Goal: Task Accomplishment & Management: Use online tool/utility

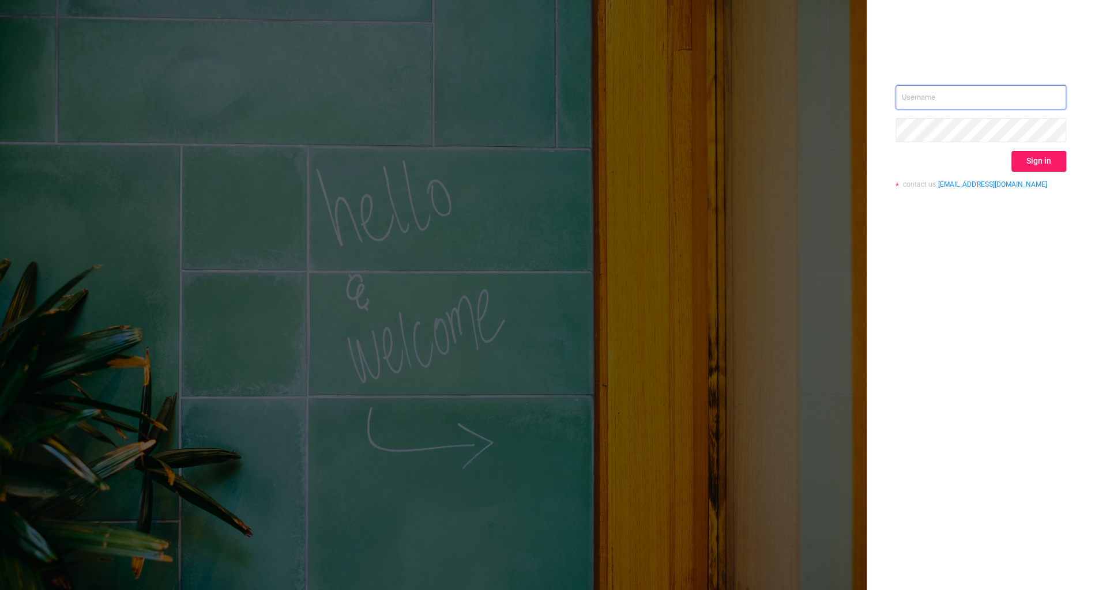
type input "alexey@solta.io"
click at [1045, 160] on button "Sign in" at bounding box center [1038, 161] width 55 height 21
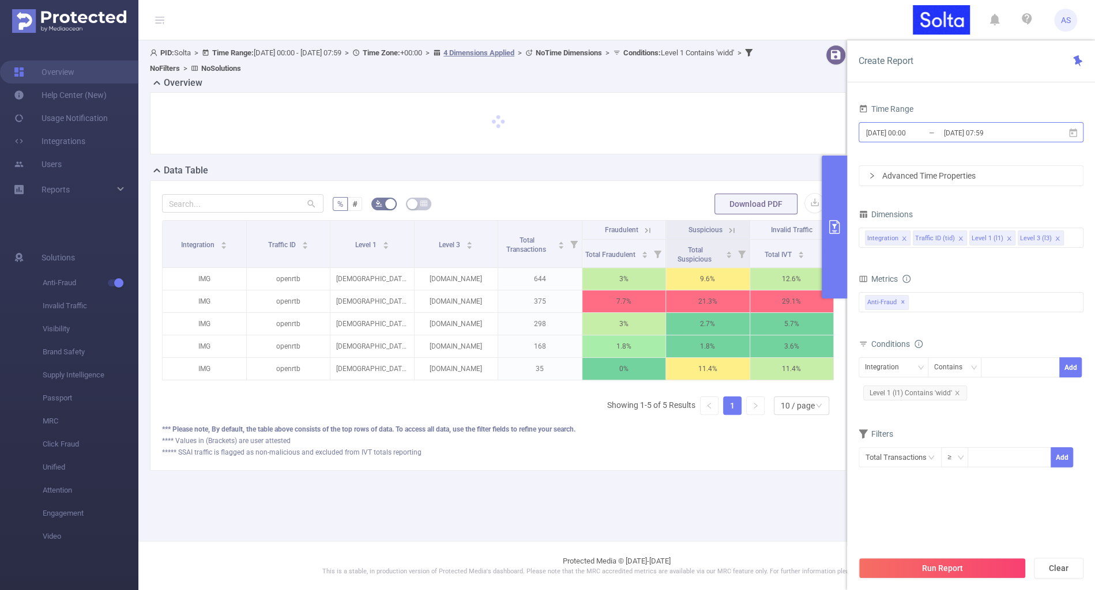
click at [964, 126] on input "[DATE] 07:59" at bounding box center [989, 133] width 93 height 16
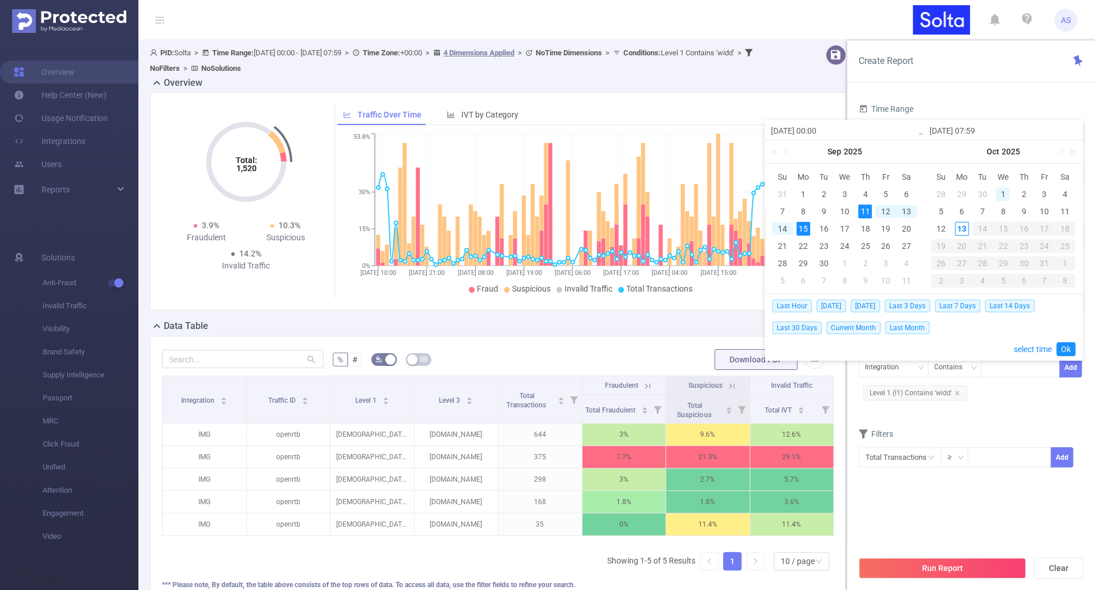
click at [1005, 189] on div "1" at bounding box center [1003, 194] width 14 height 14
click at [959, 222] on div "13" at bounding box center [962, 229] width 14 height 14
type input "[DATE] 00:00"
type input "[DATE] 07:59"
type input "[DATE] 00:00"
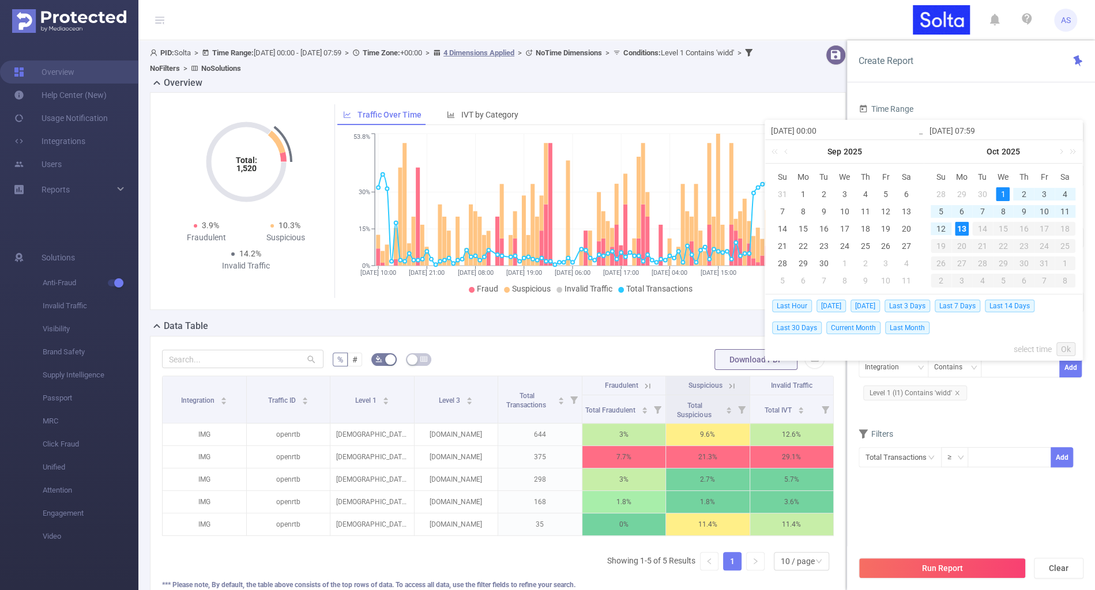
type input "[DATE] 07:59"
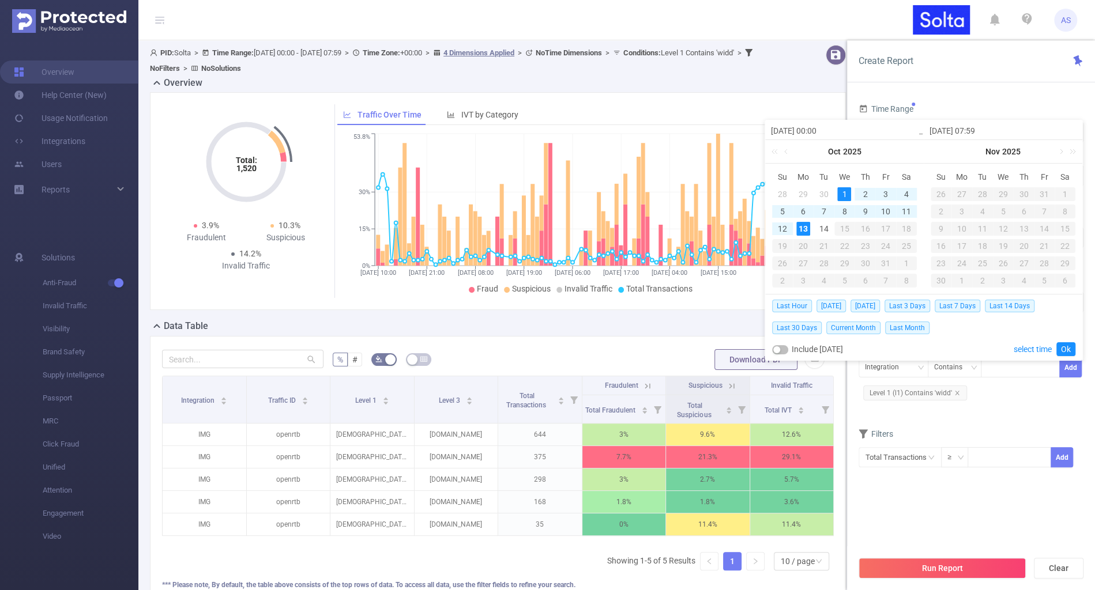
click at [847, 190] on div "1" at bounding box center [844, 194] width 14 height 14
click at [826, 223] on div "14" at bounding box center [824, 229] width 14 height 14
type input "2025-10-13 13:00"
click at [1069, 350] on link "Ok" at bounding box center [1065, 349] width 19 height 14
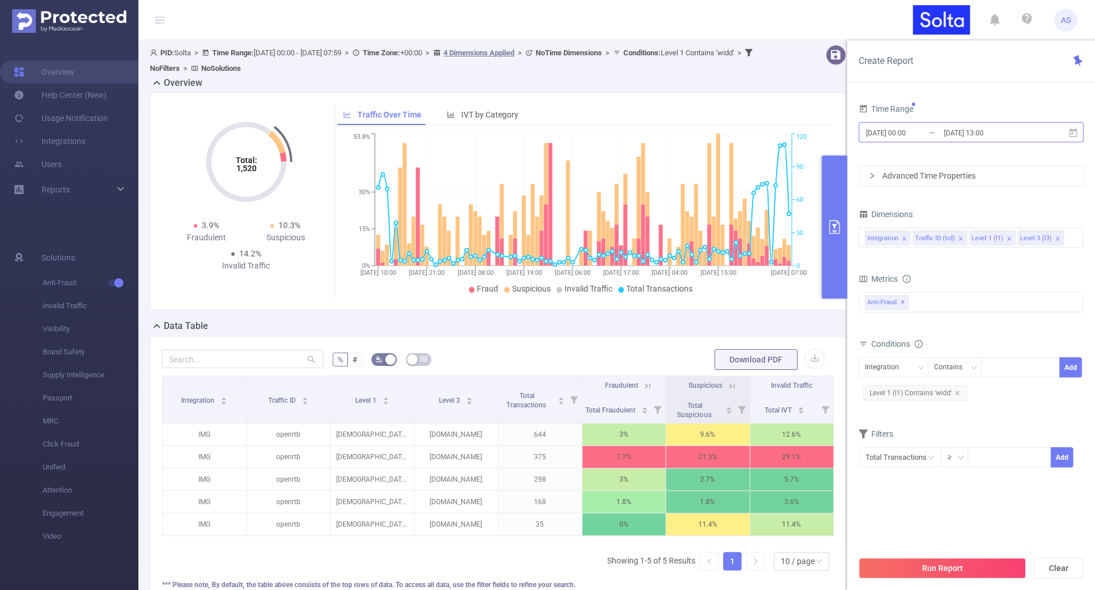
click at [987, 128] on input "2025-10-13 13:00" at bounding box center [989, 133] width 93 height 16
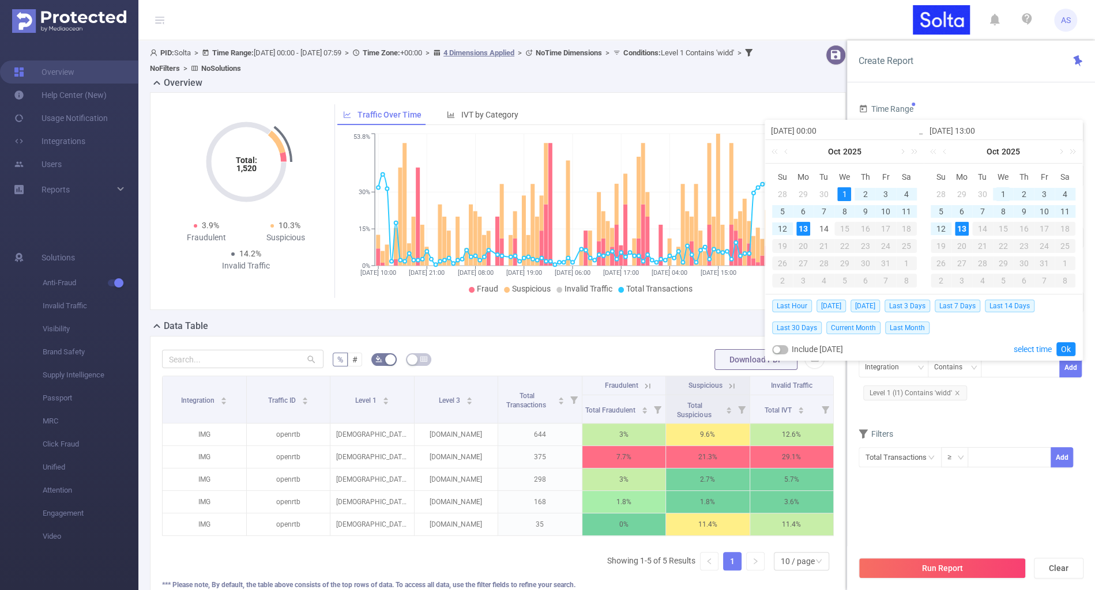
click at [1000, 193] on div "1" at bounding box center [1003, 194] width 14 height 14
click at [963, 227] on div "13" at bounding box center [962, 229] width 14 height 14
click at [1071, 350] on link "Ok" at bounding box center [1065, 349] width 19 height 14
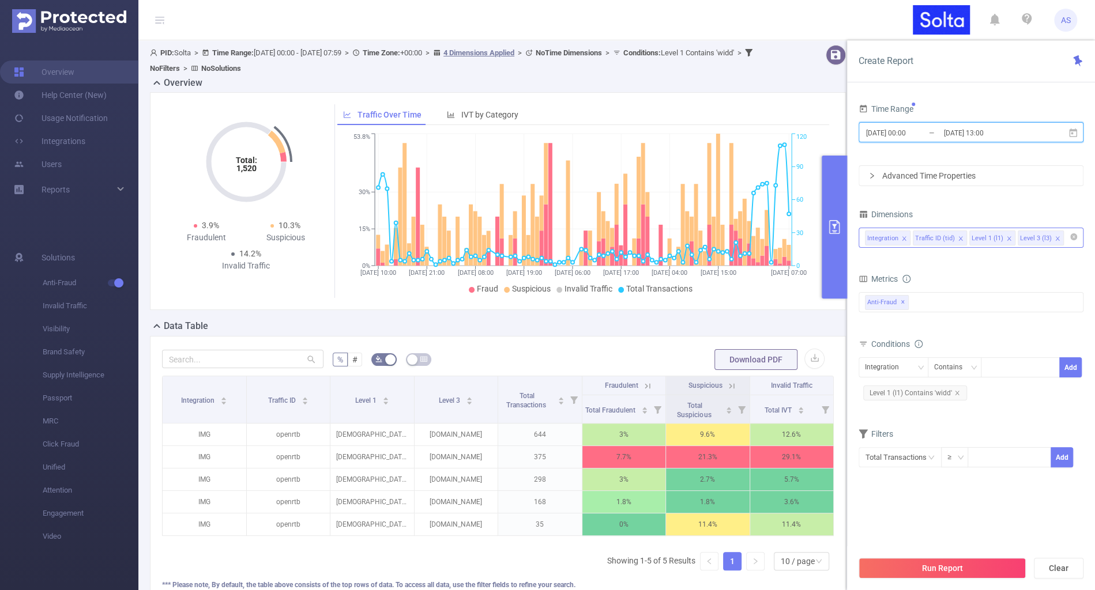
click at [1054, 240] on icon "icon: close" at bounding box center [1057, 239] width 6 height 6
click at [1006, 237] on icon "icon: close" at bounding box center [1009, 239] width 6 height 6
click at [1007, 237] on icon "icon: close" at bounding box center [1009, 239] width 6 height 6
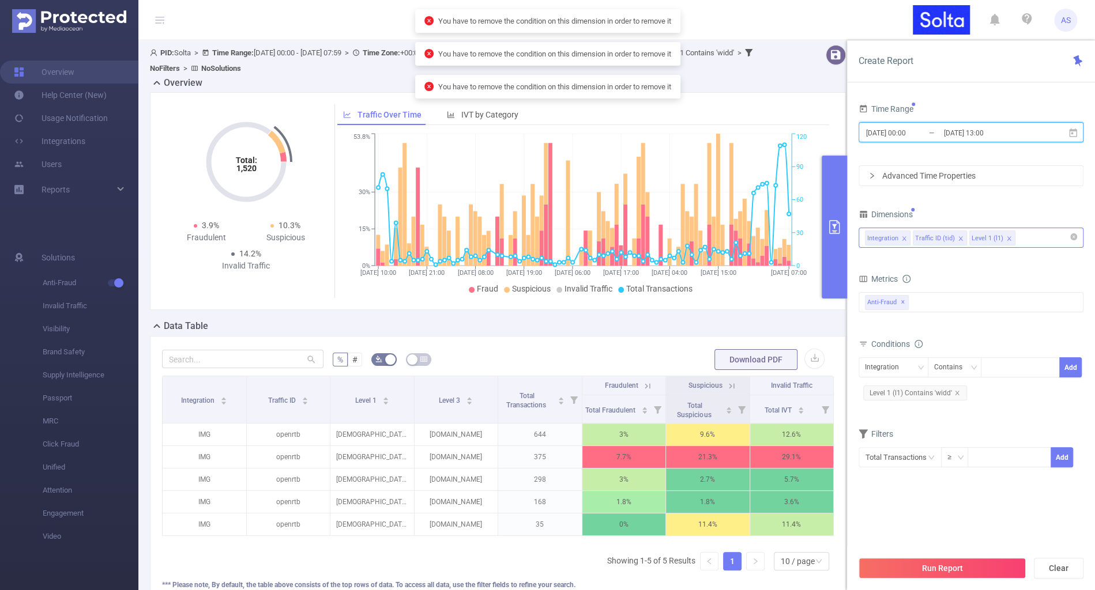
click at [1007, 237] on icon "icon: close" at bounding box center [1009, 239] width 6 height 6
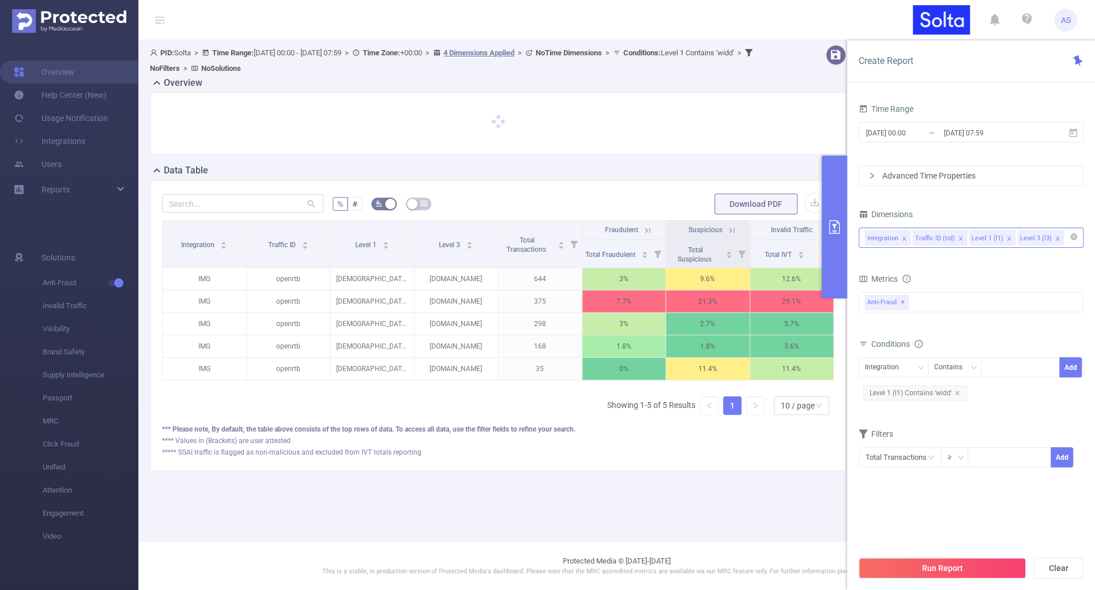
click at [1054, 236] on icon "icon: close" at bounding box center [1057, 239] width 6 height 6
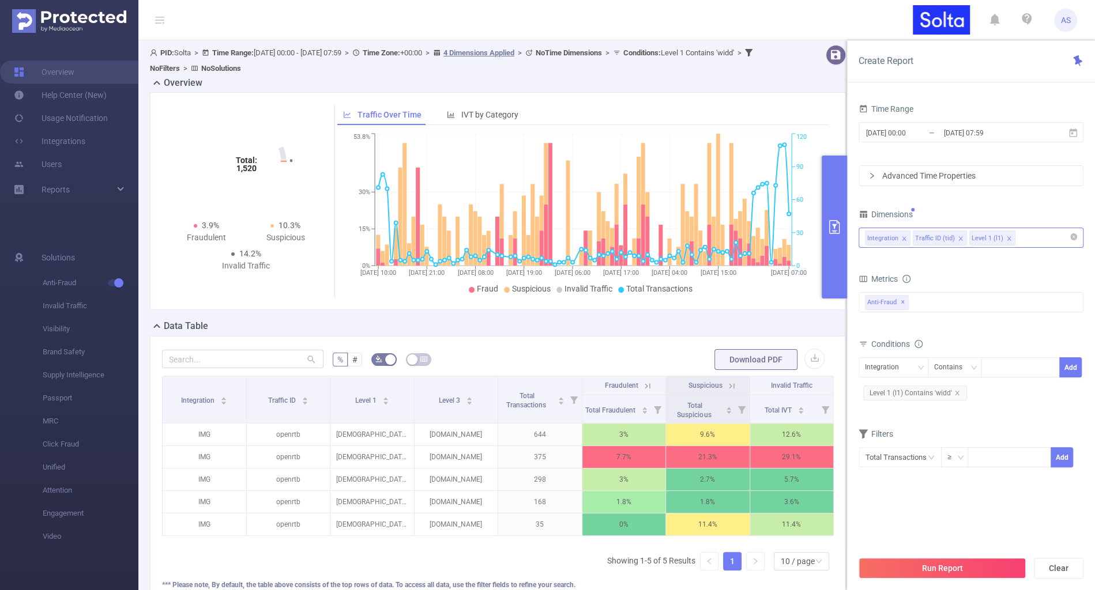
click at [1006, 241] on icon "icon: close" at bounding box center [1009, 239] width 6 height 7
click at [1007, 238] on icon "icon: close" at bounding box center [1009, 238] width 4 height 4
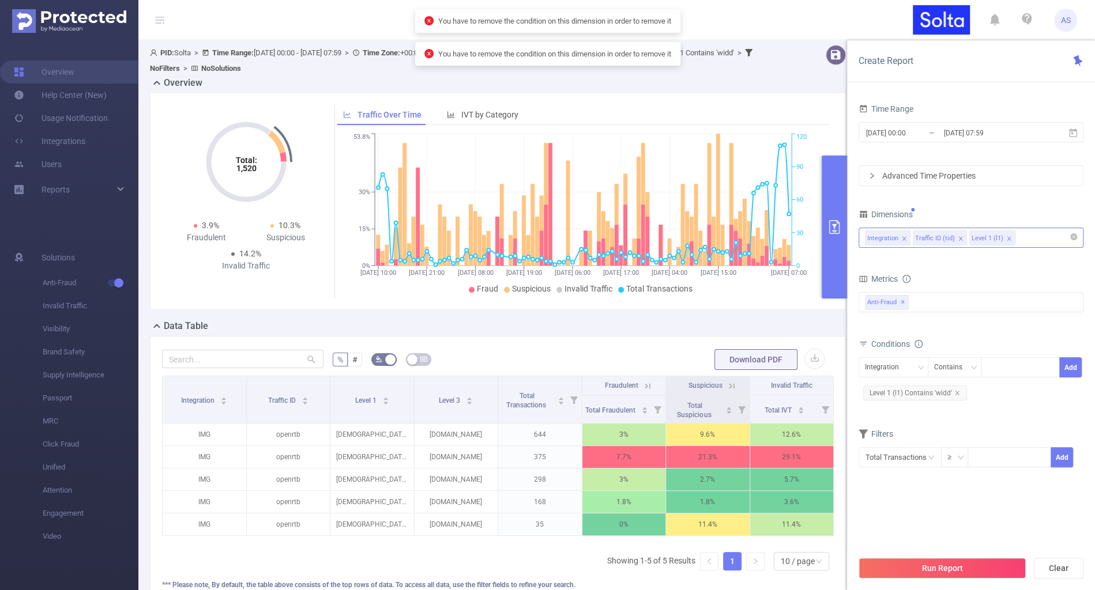
click at [1007, 238] on icon "icon: close" at bounding box center [1009, 238] width 4 height 4
click at [900, 302] on span "✕" at bounding box center [902, 303] width 5 height 14
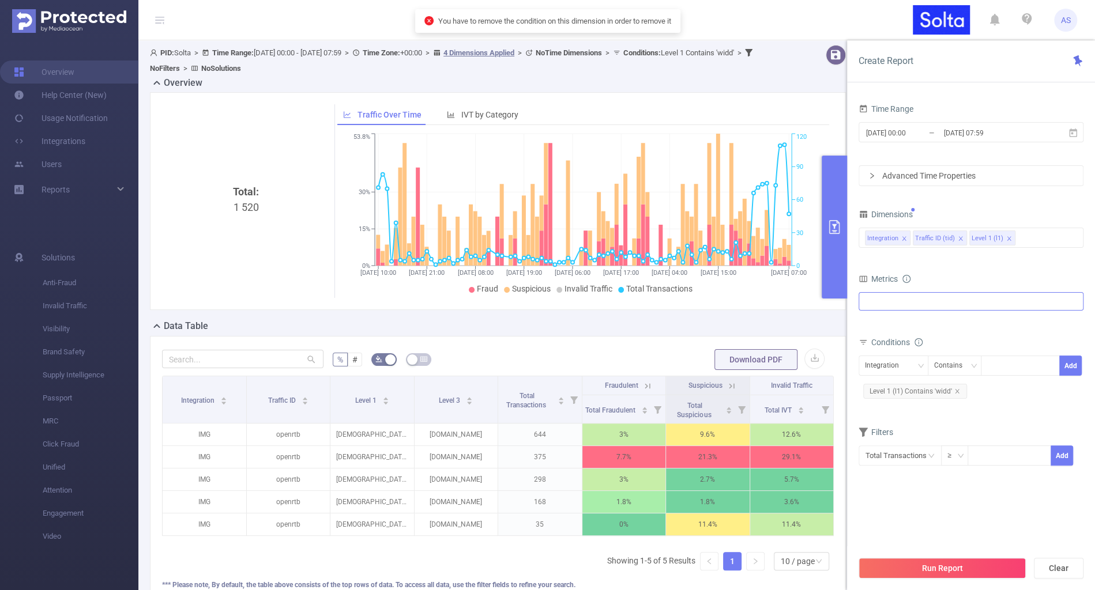
click at [900, 302] on div at bounding box center [970, 301] width 225 height 18
click at [877, 307] on span at bounding box center [877, 307] width 9 height 9
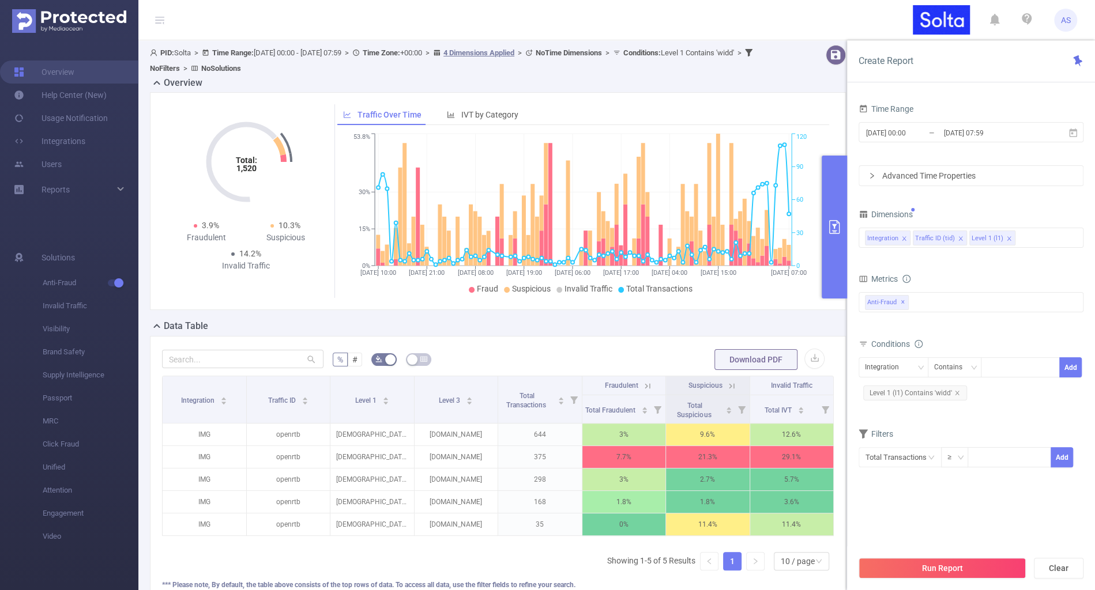
click at [997, 400] on div "Integration Contains Add Level 1 (l1) Contains 'widd'" at bounding box center [970, 380] width 225 height 46
click at [959, 390] on span "Level 1 (l1) Contains 'widd'" at bounding box center [915, 393] width 104 height 15
click at [956, 390] on icon "icon: close" at bounding box center [957, 393] width 6 height 6
click at [978, 125] on input "[DATE] 07:59" at bounding box center [989, 133] width 93 height 16
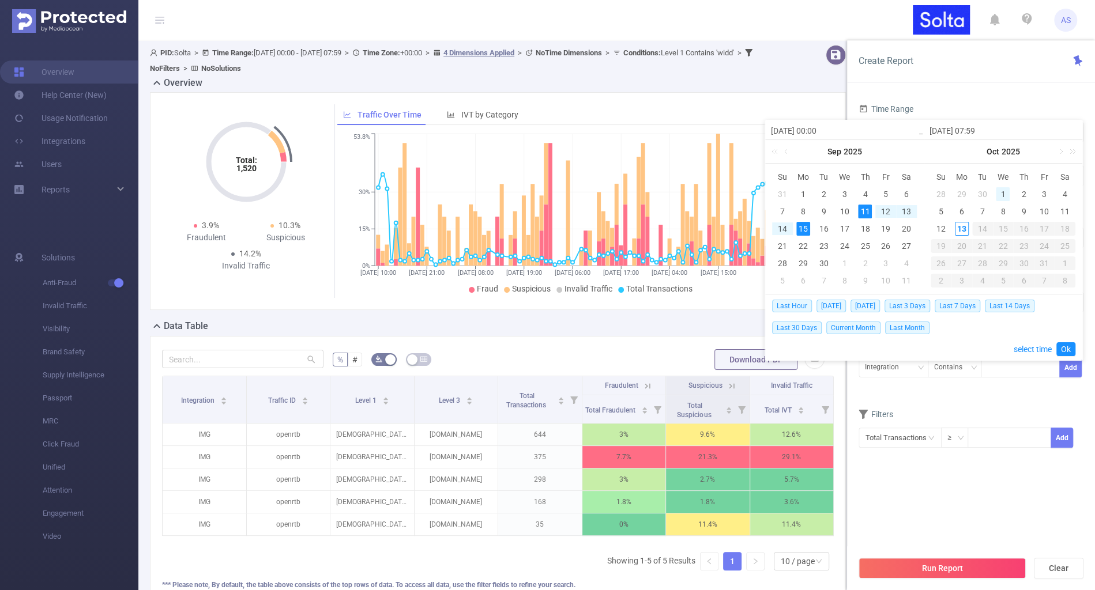
click at [1000, 194] on div "1" at bounding box center [1003, 194] width 14 height 14
click at [960, 227] on div "13" at bounding box center [962, 229] width 14 height 14
type input "[DATE] 00:00"
type input "[DATE] 07:59"
type input "[DATE] 00:00"
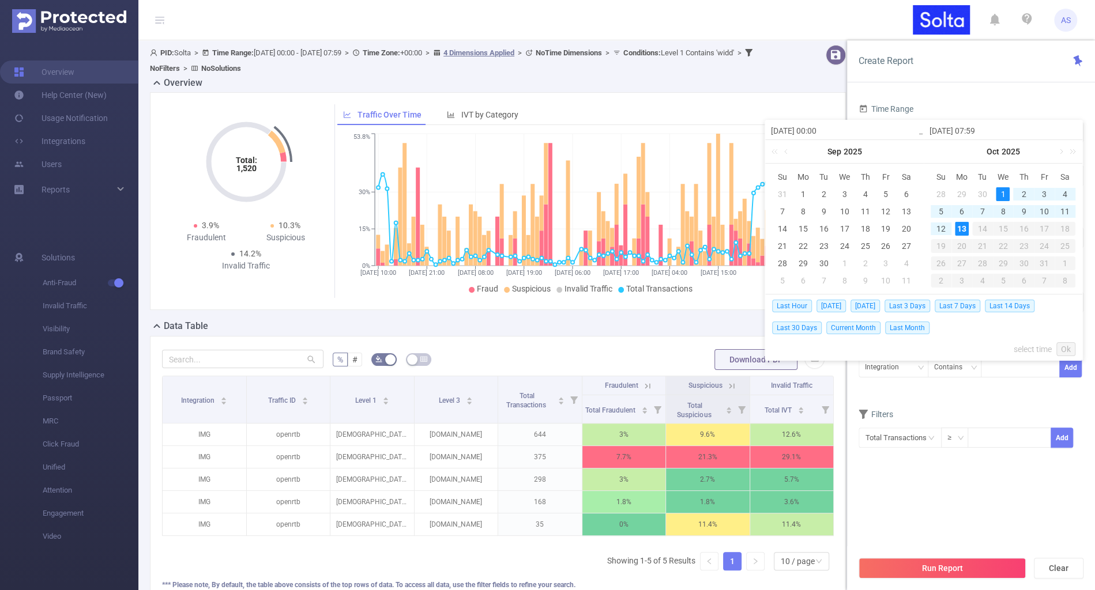
type input "[DATE] 07:59"
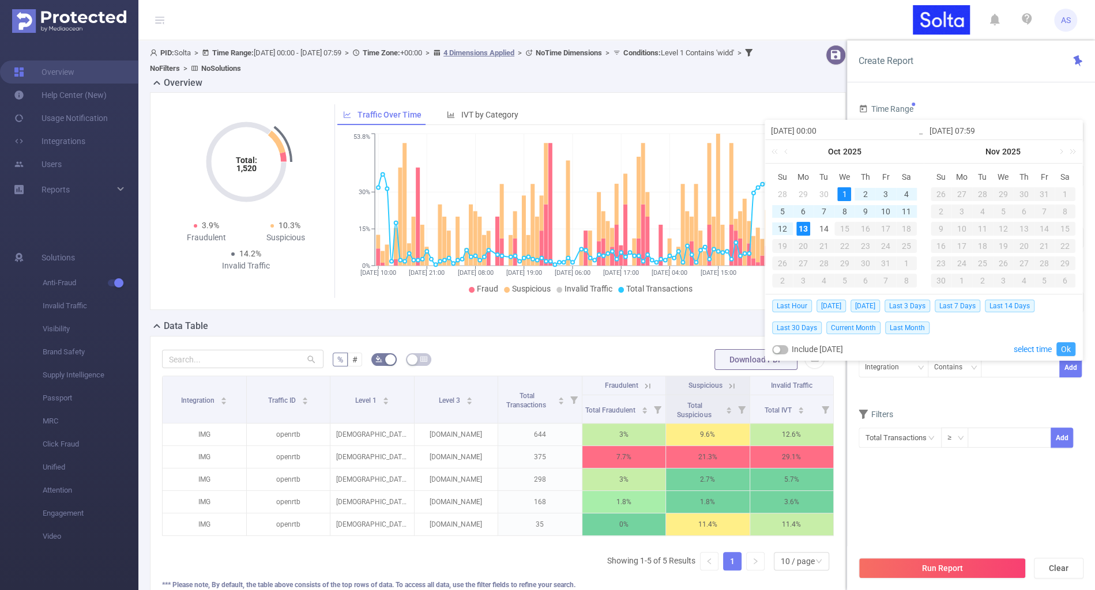
click at [1065, 349] on link "Ok" at bounding box center [1065, 349] width 19 height 14
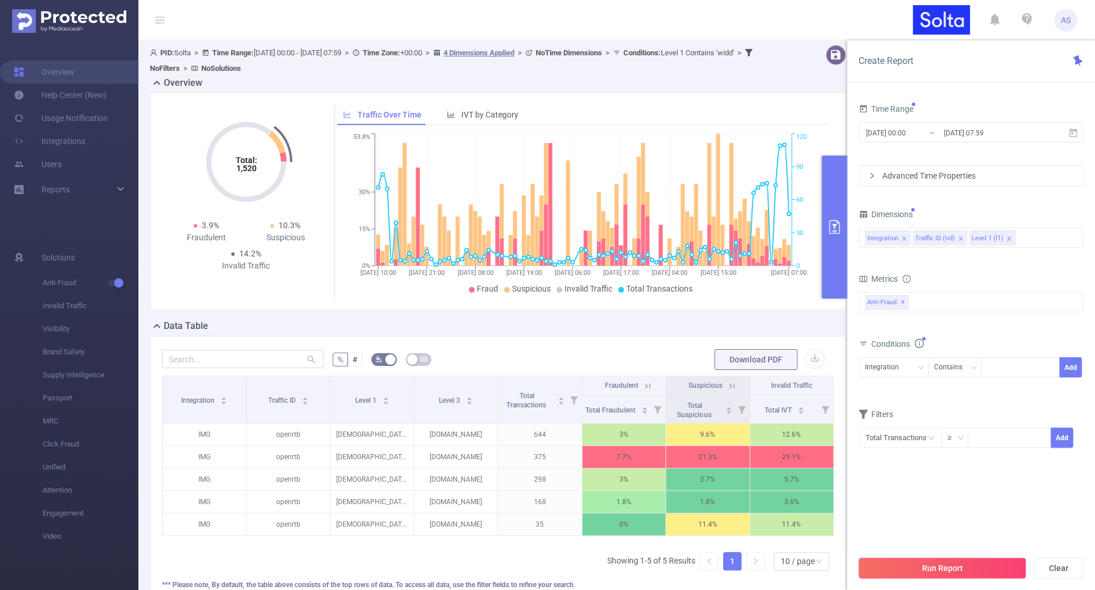
click at [911, 573] on button "Run Report" at bounding box center [941, 568] width 167 height 21
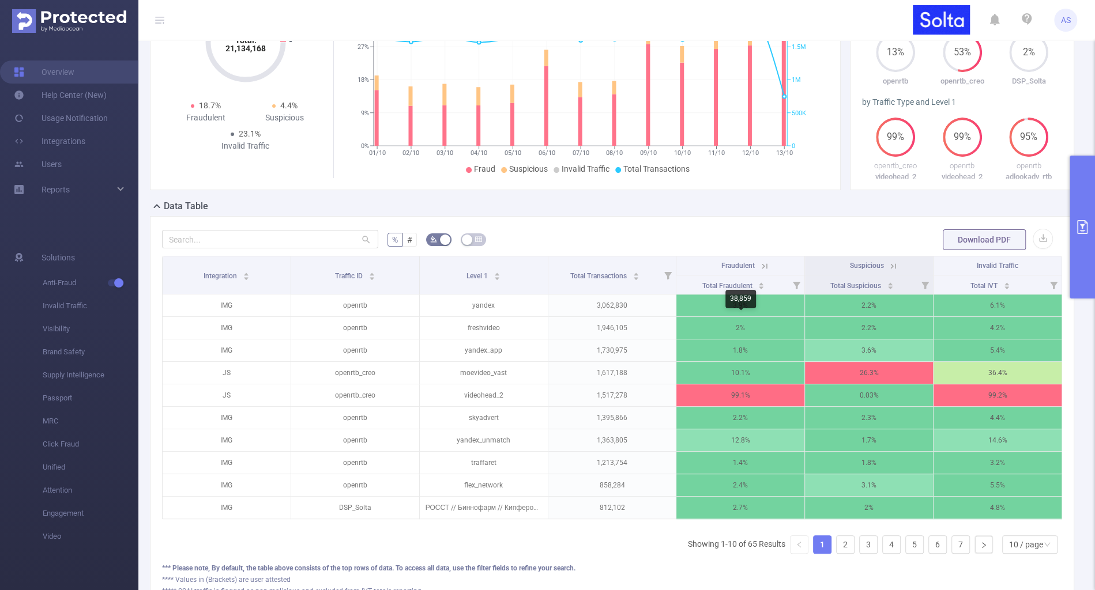
scroll to position [122, 0]
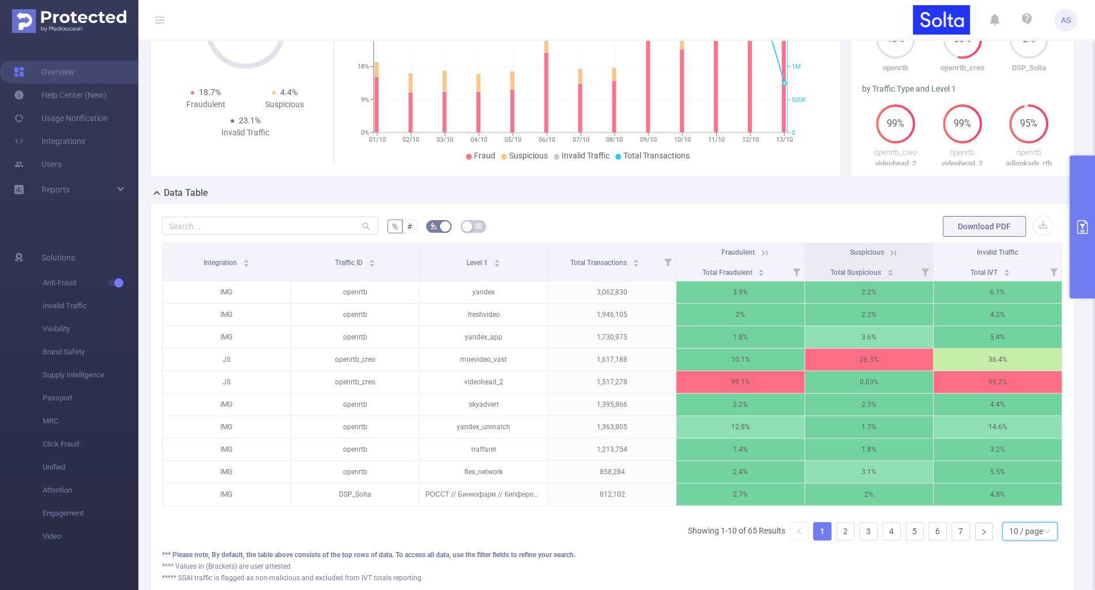
click at [1031, 526] on div "10 / page" at bounding box center [1026, 531] width 34 height 17
click at [1031, 508] on li "50 / page" at bounding box center [1030, 508] width 55 height 18
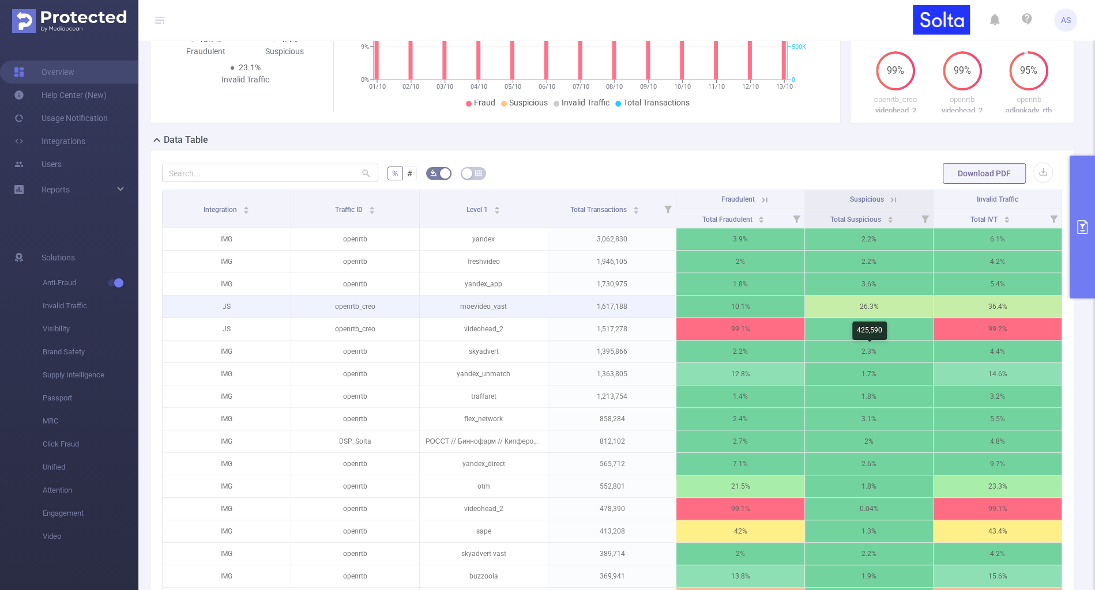
scroll to position [176, 0]
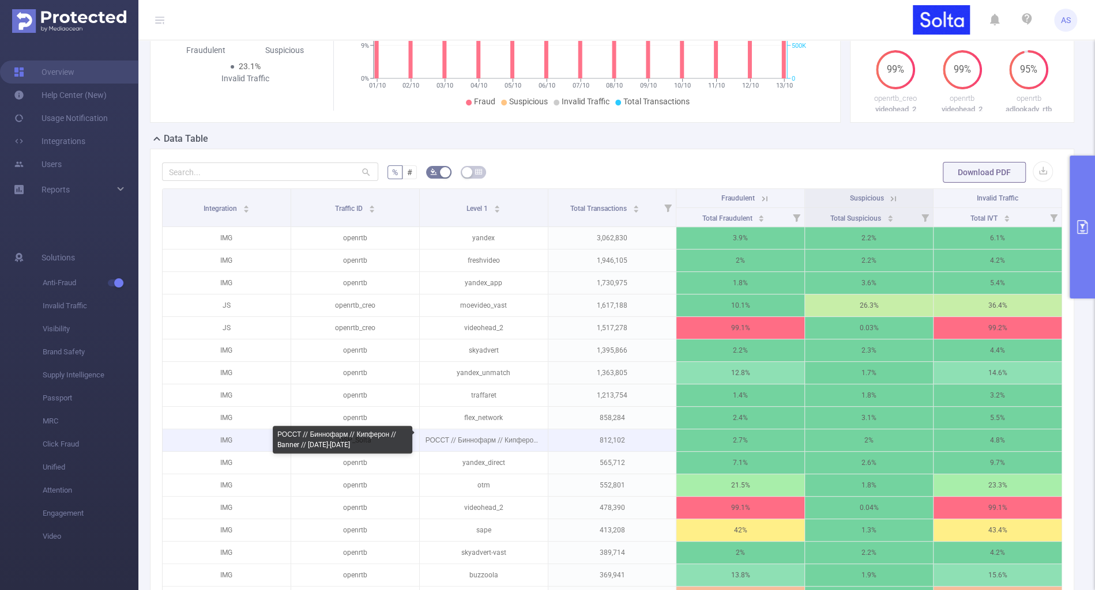
click at [483, 434] on p "РОССТ // Биннофарм // Кипферон // Banner // [DATE]-[DATE]" at bounding box center [484, 440] width 128 height 22
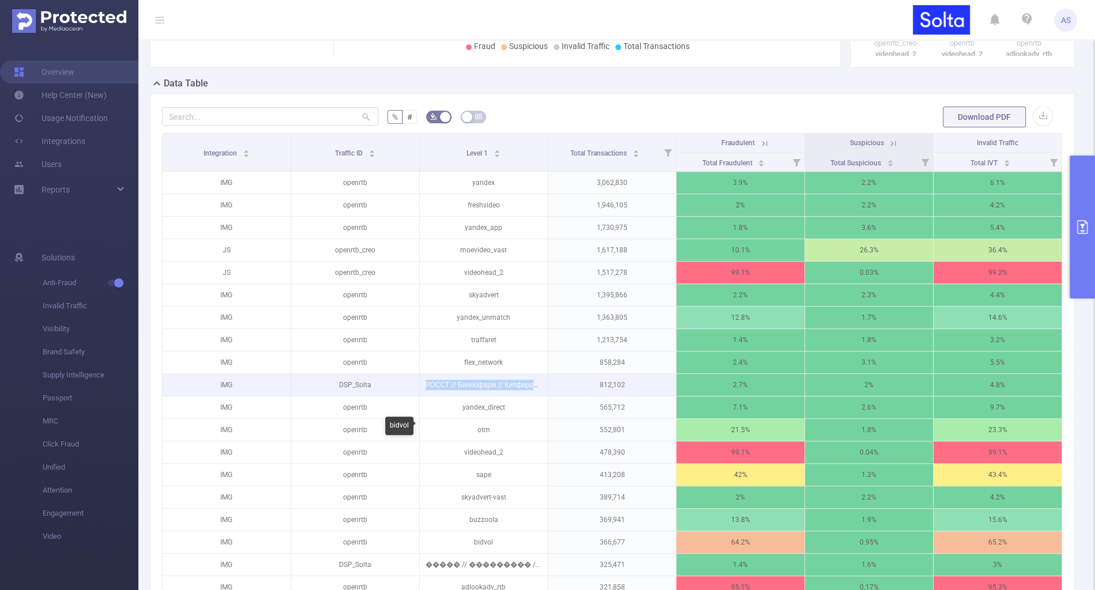
scroll to position [197, 0]
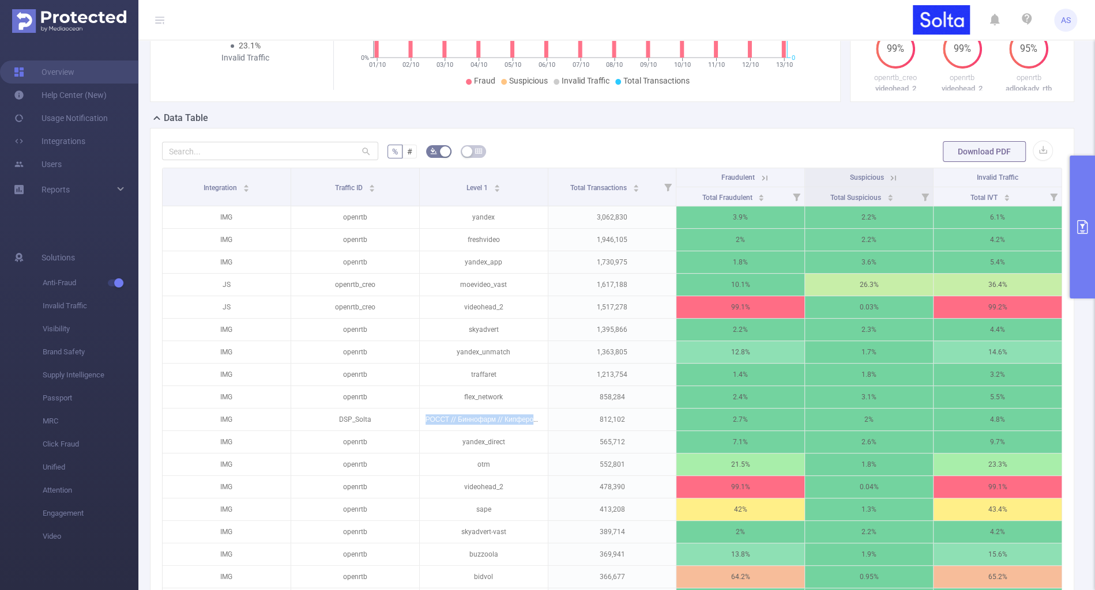
click at [764, 173] on icon at bounding box center [764, 178] width 10 height 10
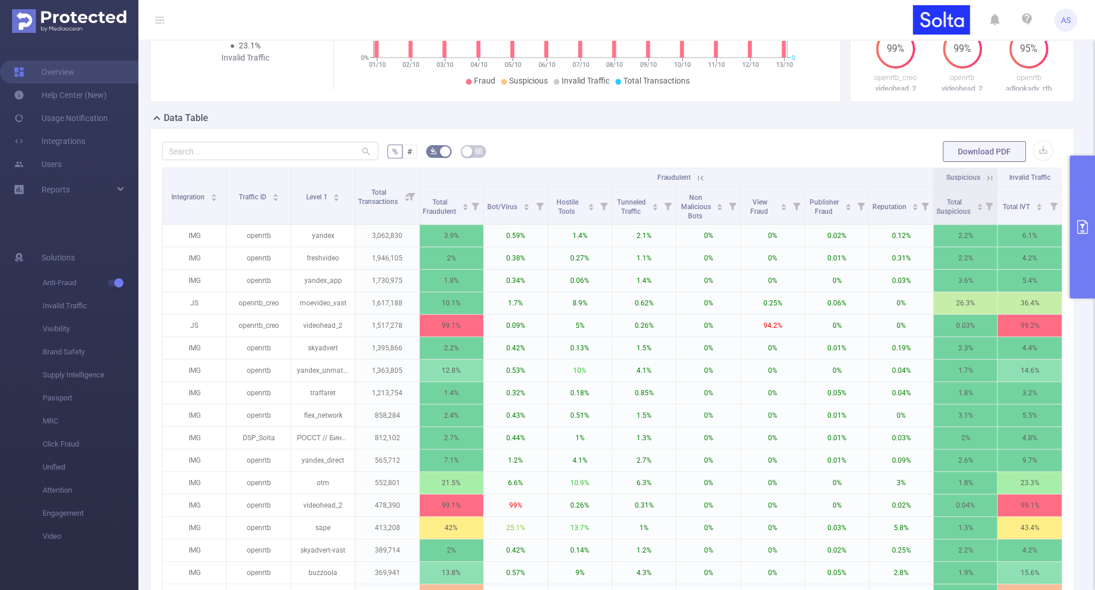
click at [700, 176] on icon at bounding box center [700, 178] width 10 height 10
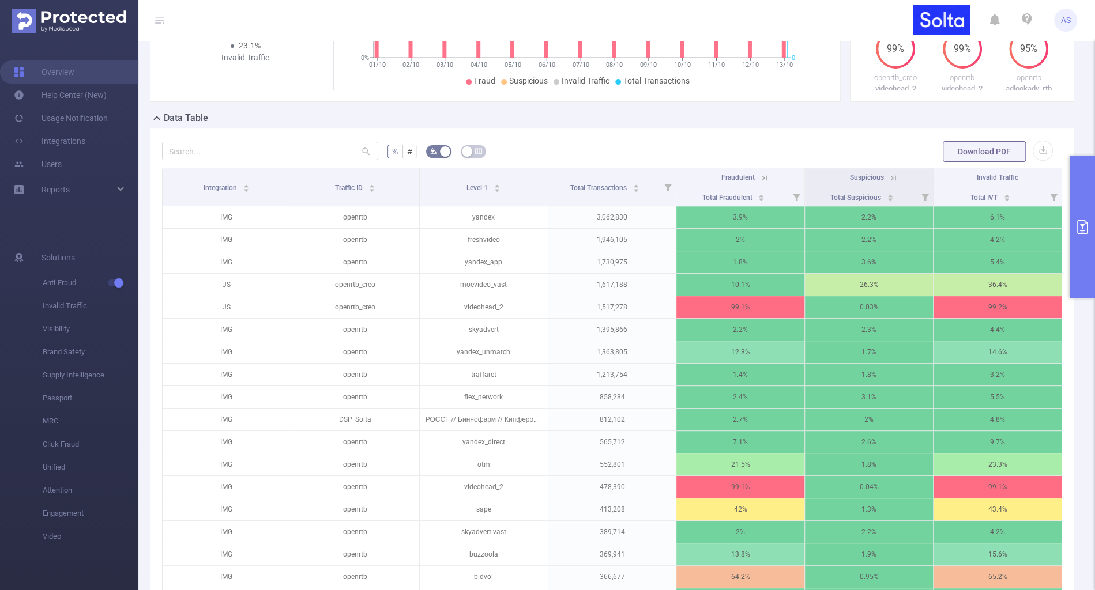
click at [897, 177] on icon at bounding box center [893, 178] width 10 height 10
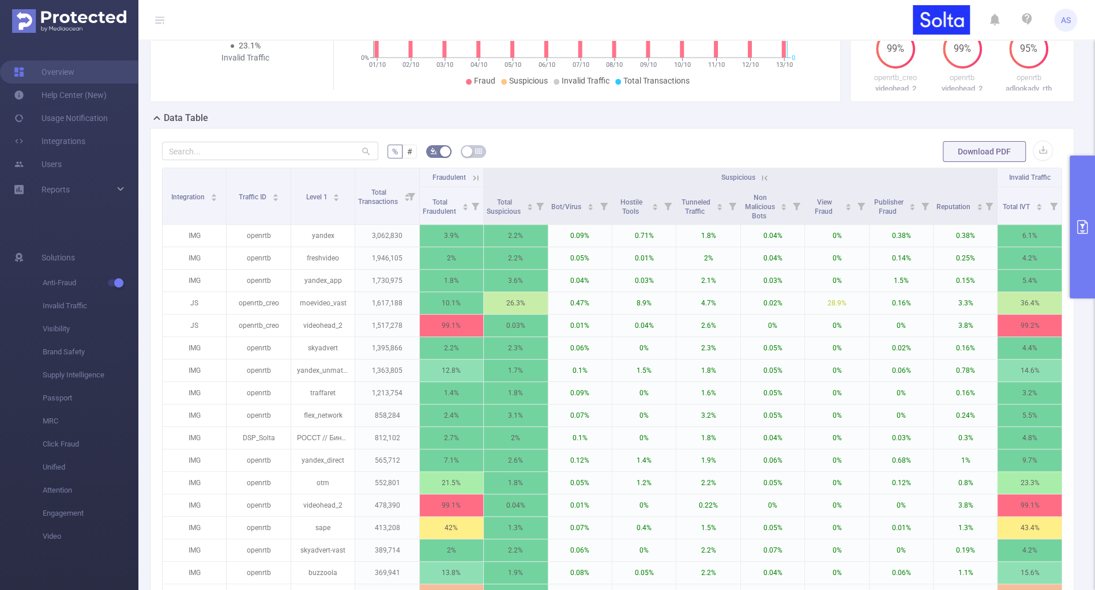
click at [763, 179] on icon at bounding box center [764, 178] width 10 height 10
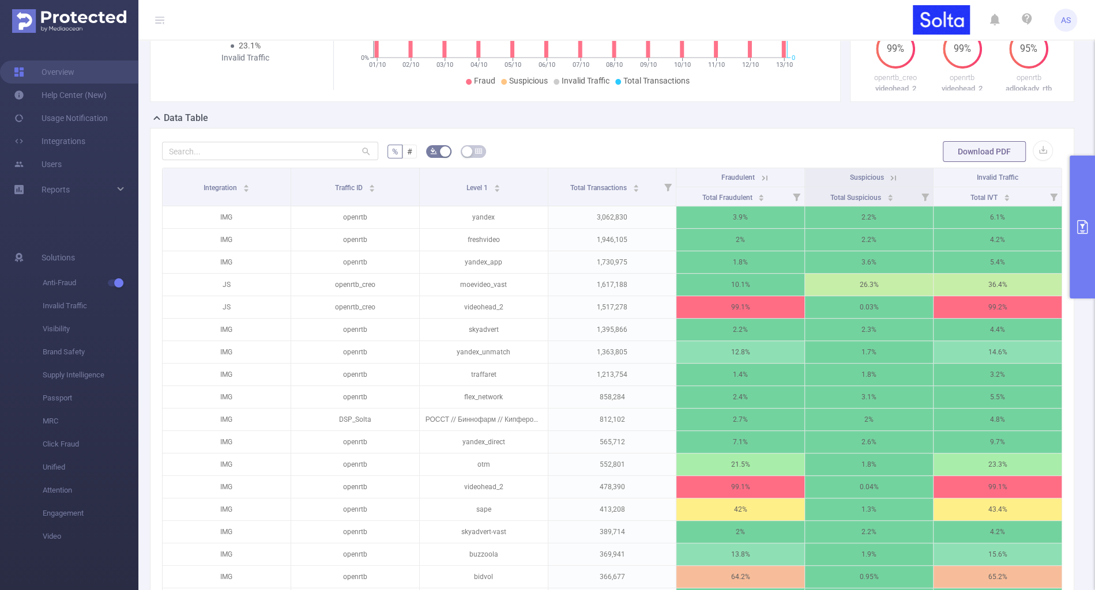
click at [763, 179] on icon at bounding box center [764, 178] width 10 height 10
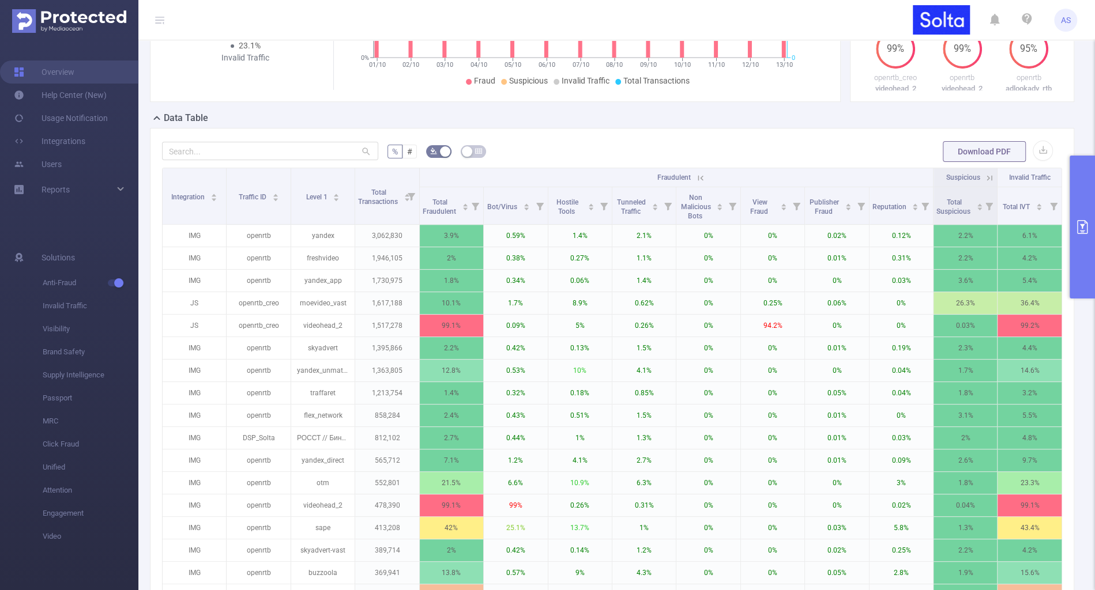
click at [704, 174] on icon at bounding box center [700, 178] width 10 height 10
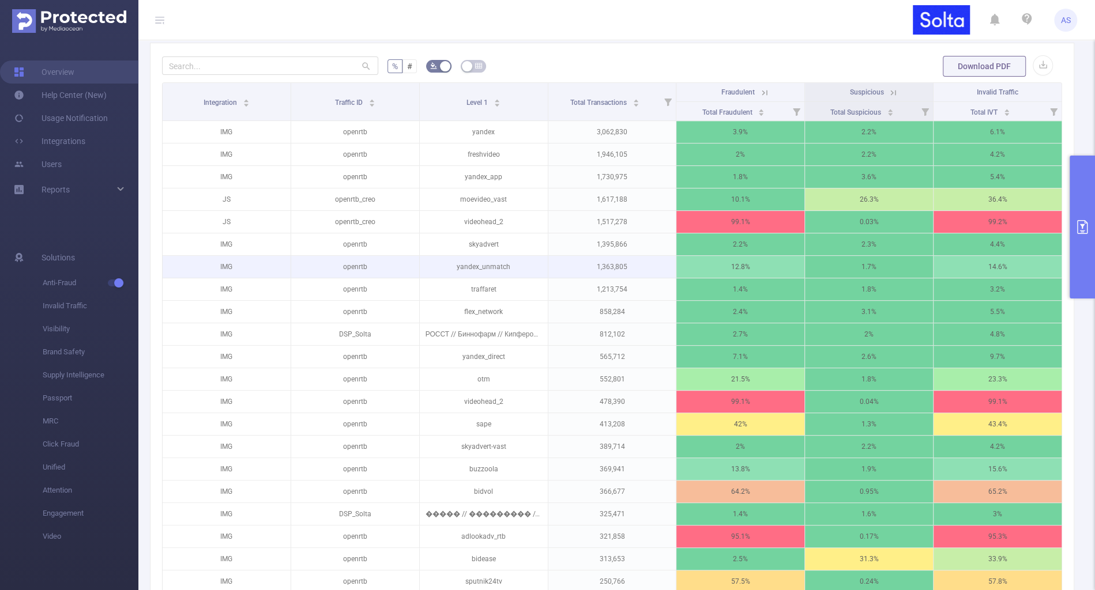
scroll to position [300, 0]
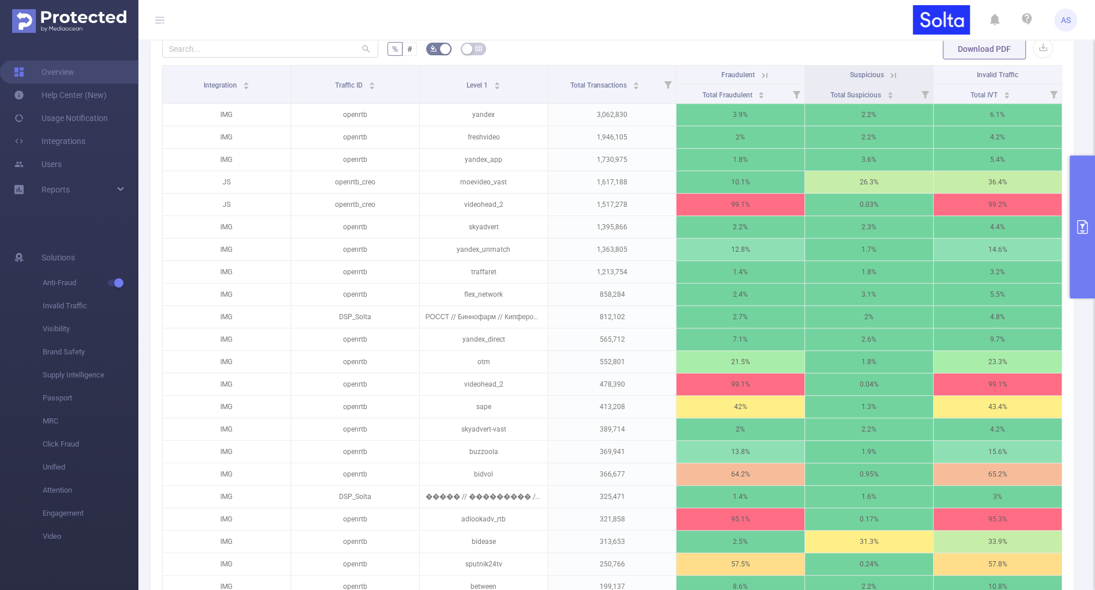
click at [1077, 235] on button "primary" at bounding box center [1081, 227] width 25 height 143
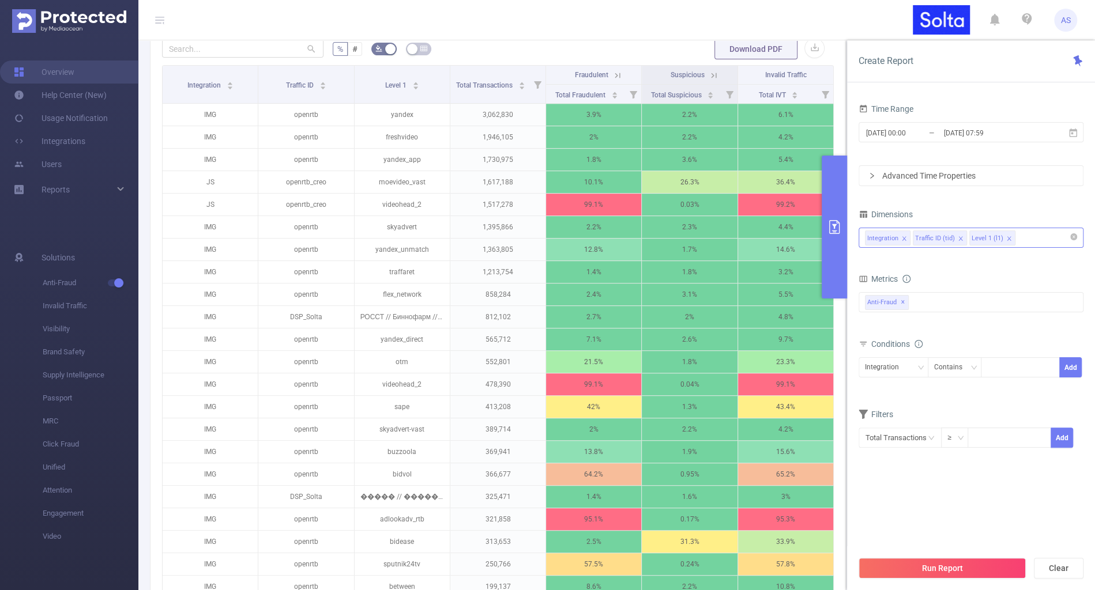
click at [1035, 243] on div "Integration Traffic ID (tid) Level 1 (l1)" at bounding box center [971, 237] width 212 height 19
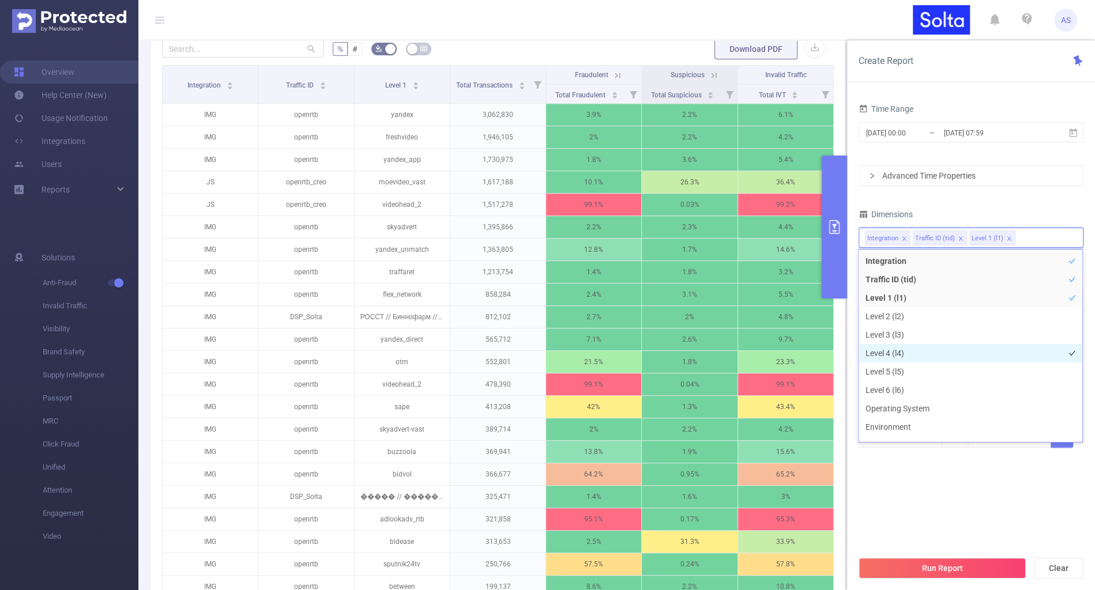
click at [892, 352] on li "Level 4 (l4)" at bounding box center [970, 353] width 224 height 18
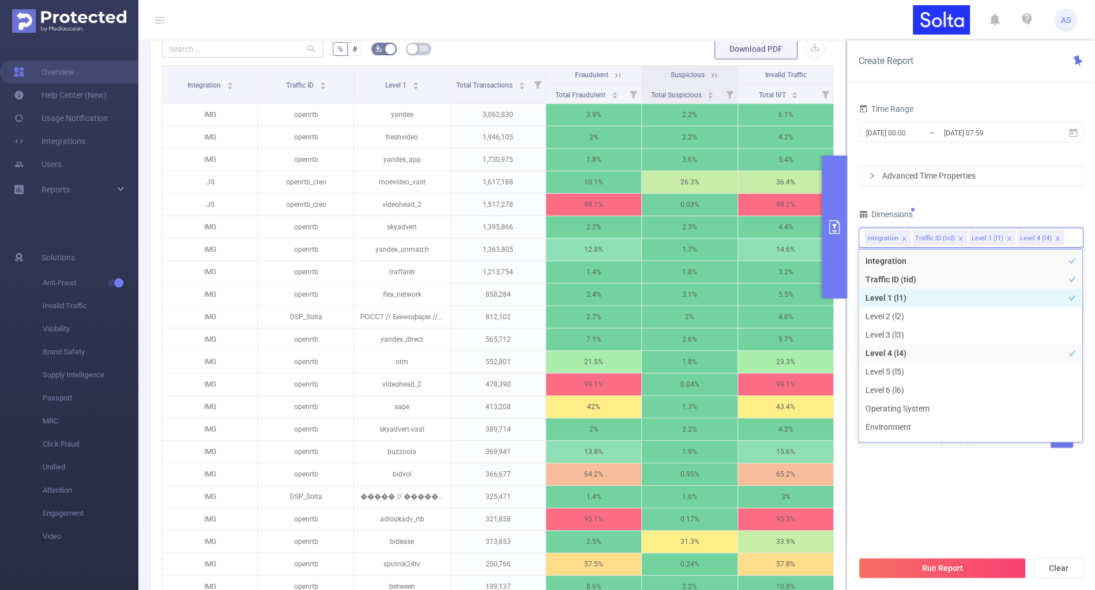
click at [925, 302] on li "Level 1 (l1)" at bounding box center [970, 298] width 224 height 18
click at [930, 539] on section "Time Range [DATE] 00:00 _ [DATE] 07:59 Advanced Time Properties Dimensions Inte…" at bounding box center [970, 325] width 225 height 449
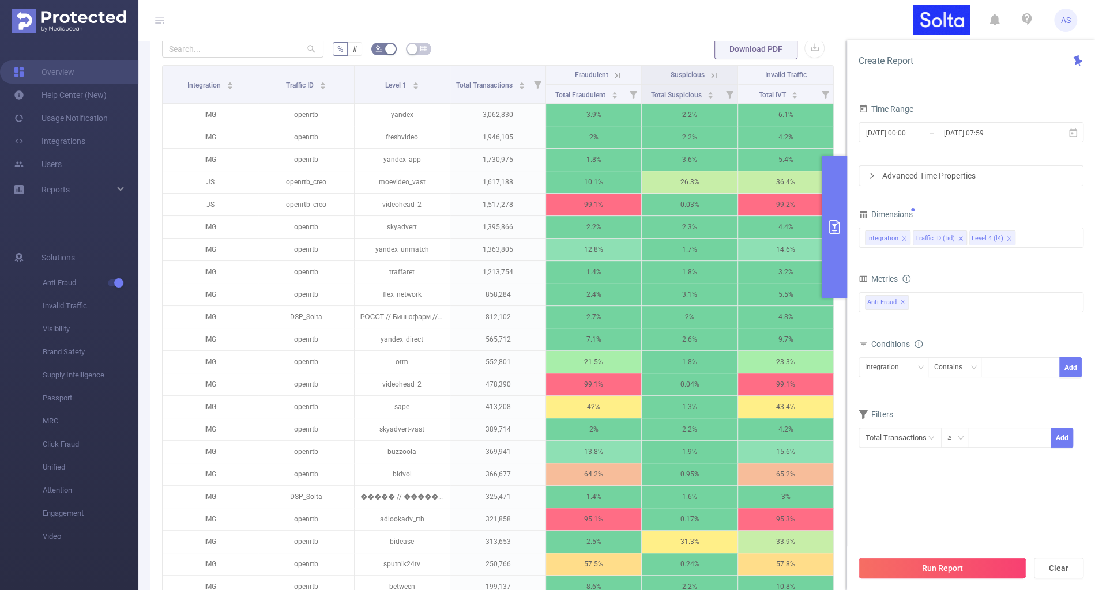
click at [929, 571] on button "Run Report" at bounding box center [941, 568] width 167 height 21
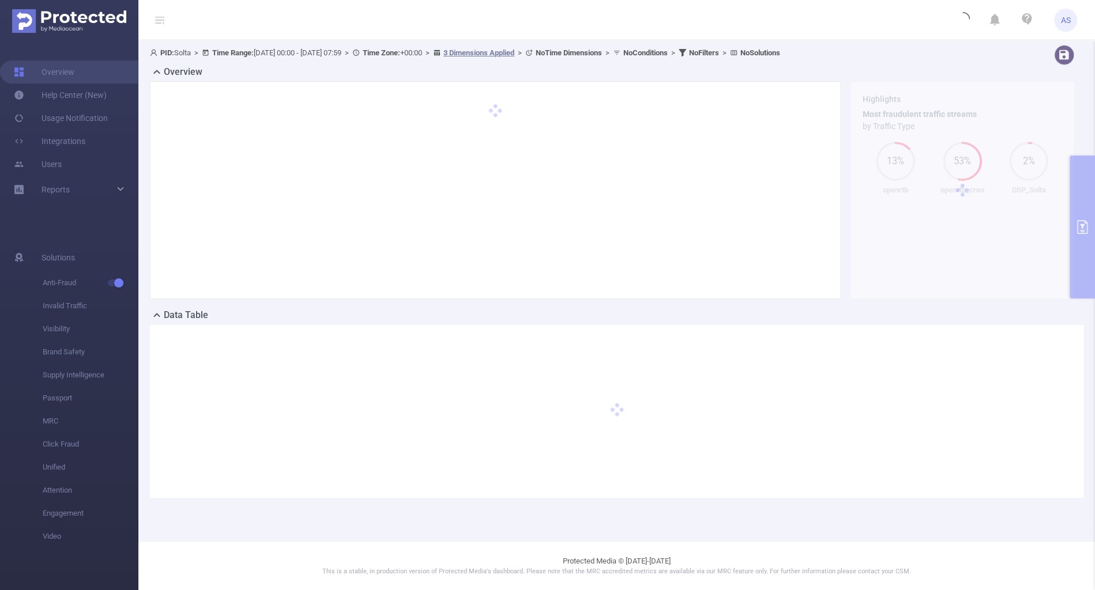
scroll to position [0, 0]
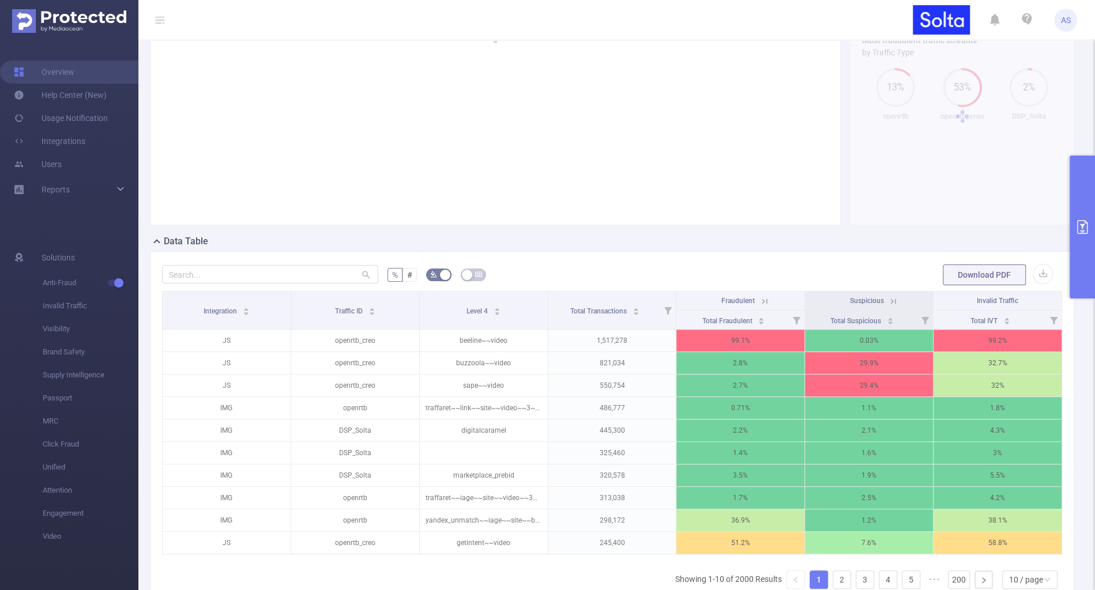
scroll to position [197, 0]
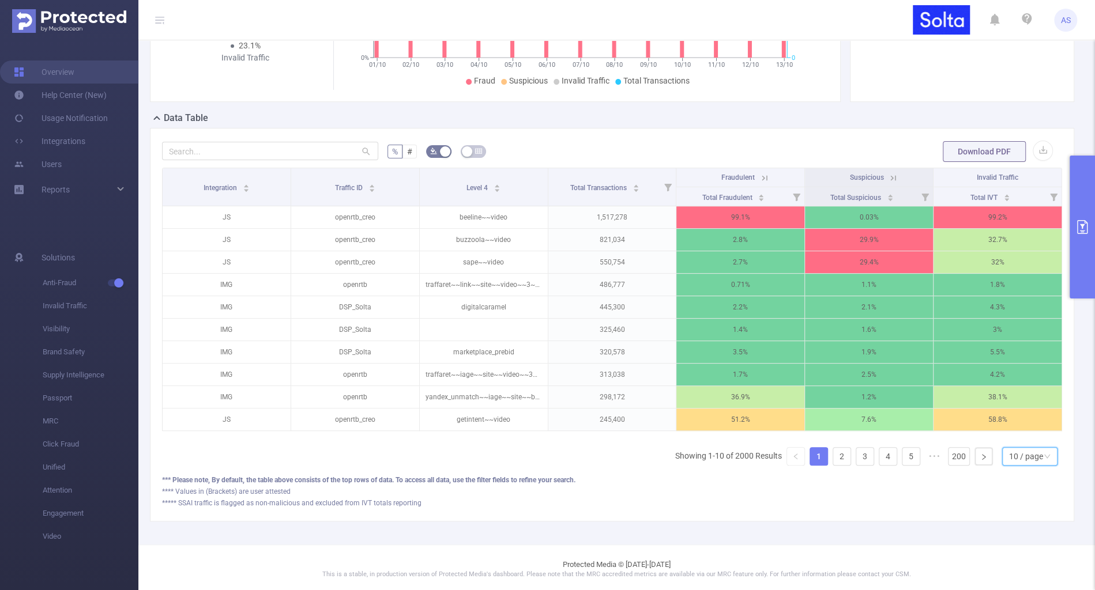
click at [1021, 448] on div "10 / page" at bounding box center [1026, 456] width 34 height 17
click at [1021, 429] on li "50 / page" at bounding box center [1030, 433] width 55 height 18
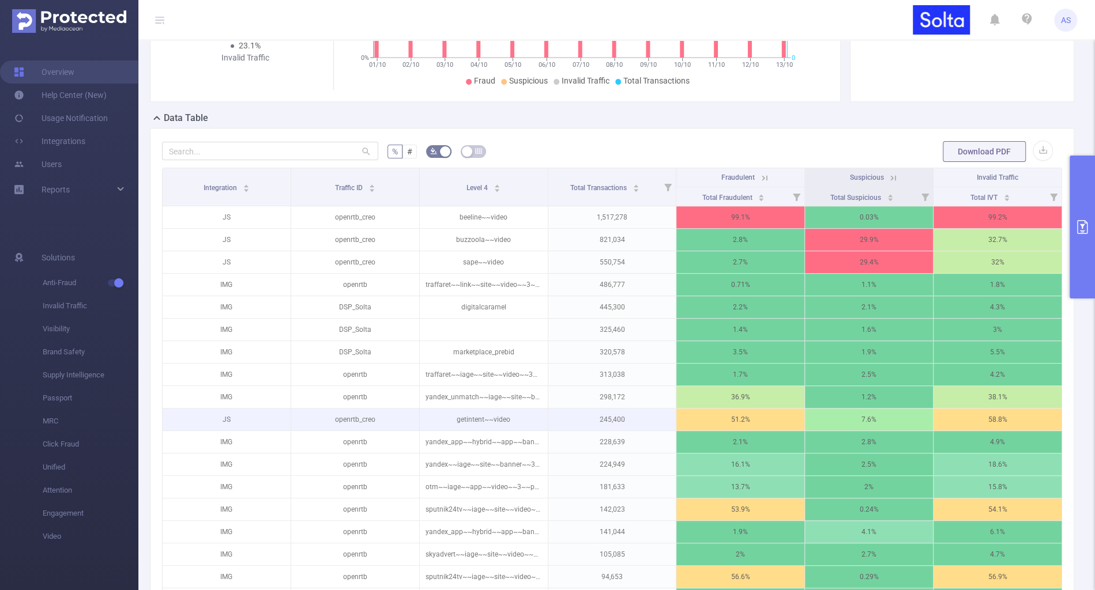
scroll to position [202, 0]
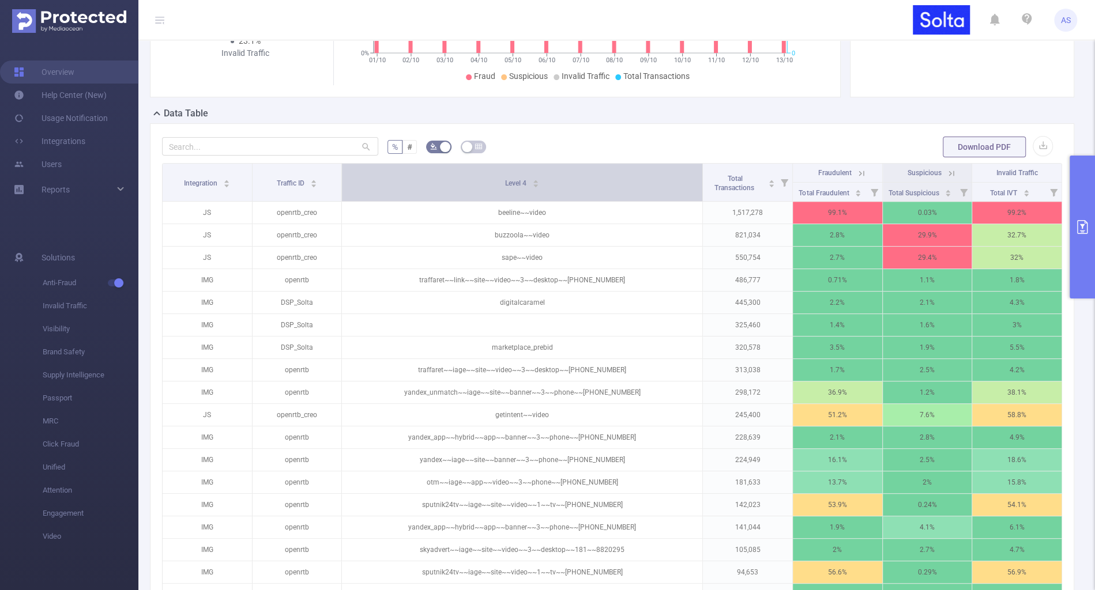
drag, startPoint x: 547, startPoint y: 177, endPoint x: 661, endPoint y: 178, distance: 114.1
click at [661, 178] on th "Level 4" at bounding box center [522, 183] width 361 height 38
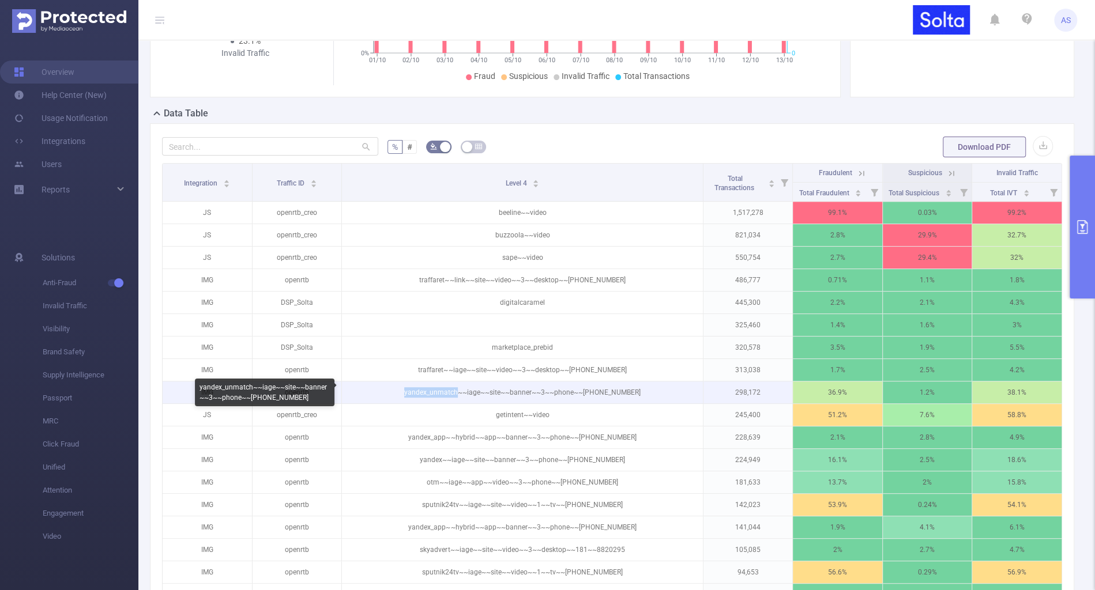
drag, startPoint x: 406, startPoint y: 390, endPoint x: 460, endPoint y: 392, distance: 54.2
click at [461, 393] on p "yandex_unmatch~~iage~~site~~banner~~3~~phone~~[PHONE_NUMBER]" at bounding box center [522, 393] width 361 height 22
drag, startPoint x: 468, startPoint y: 393, endPoint x: 483, endPoint y: 392, distance: 15.0
click at [483, 393] on p "yandex_unmatch~~iage~~site~~banner~~3~~phone~~[PHONE_NUMBER]" at bounding box center [522, 393] width 361 height 22
drag, startPoint x: 491, startPoint y: 389, endPoint x: 502, endPoint y: 389, distance: 11.0
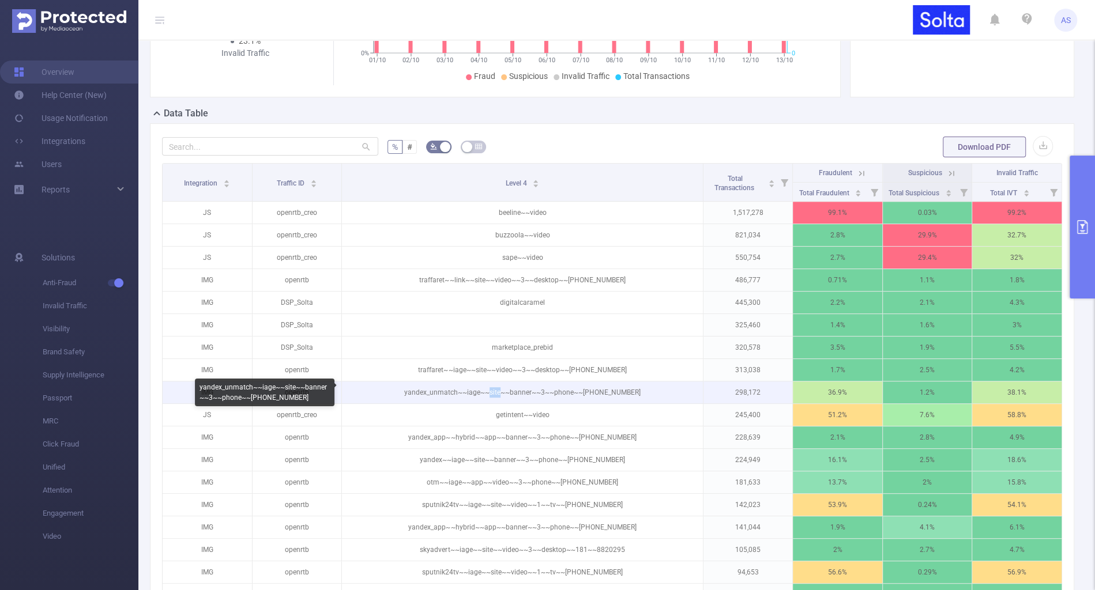
click at [502, 389] on p "yandex_unmatch~~iage~~site~~banner~~3~~phone~~[PHONE_NUMBER]" at bounding box center [522, 393] width 361 height 22
drag, startPoint x: 510, startPoint y: 387, endPoint x: 533, endPoint y: 387, distance: 22.5
click at [533, 387] on p "yandex_unmatch~~iage~~site~~banner~~3~~phone~~[PHONE_NUMBER]" at bounding box center [522, 393] width 361 height 22
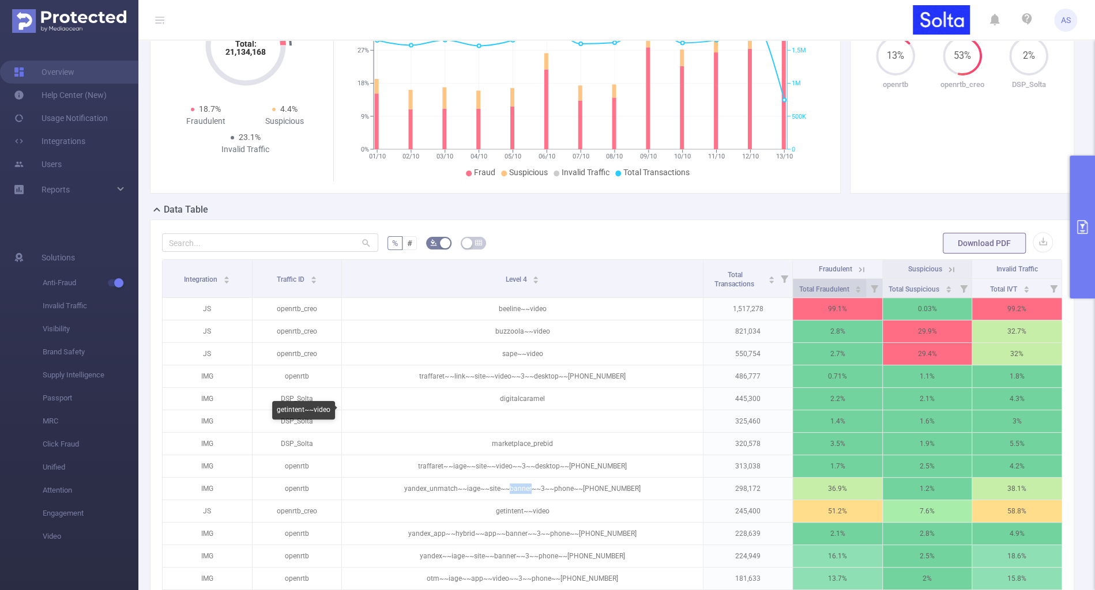
scroll to position [91, 0]
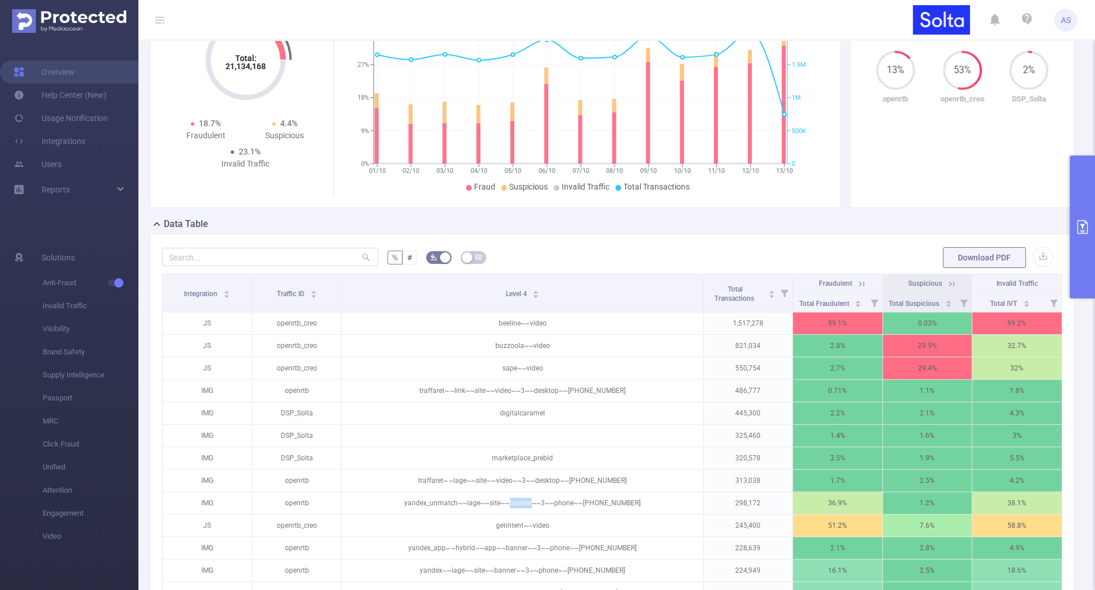
click at [1084, 208] on button "primary" at bounding box center [1081, 227] width 25 height 143
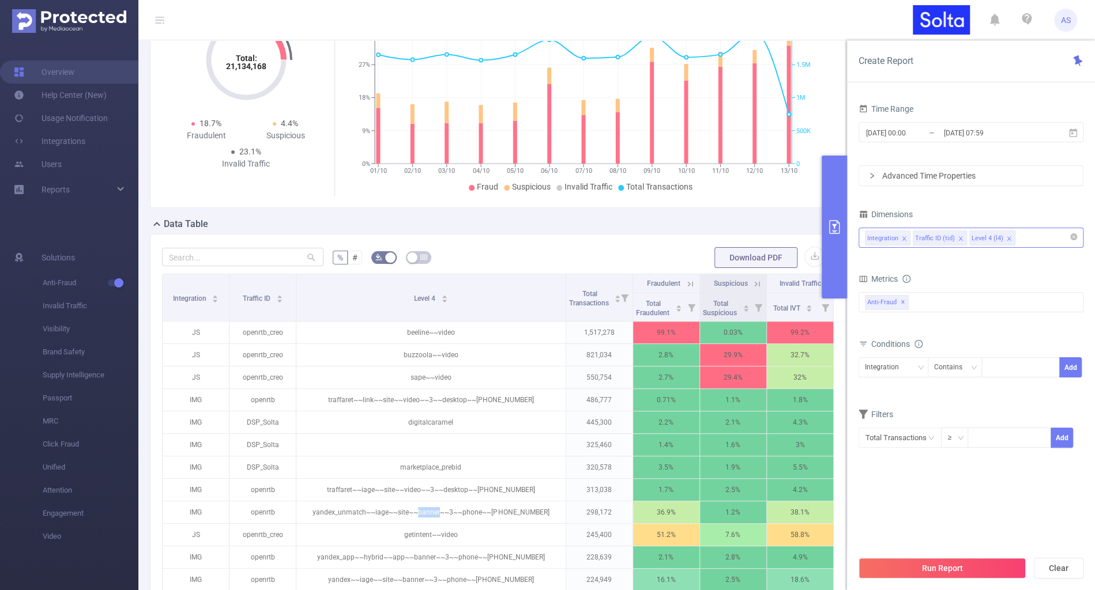
click at [1031, 241] on div "Integration Traffic ID (tid) Level 4 (l4)" at bounding box center [971, 237] width 212 height 19
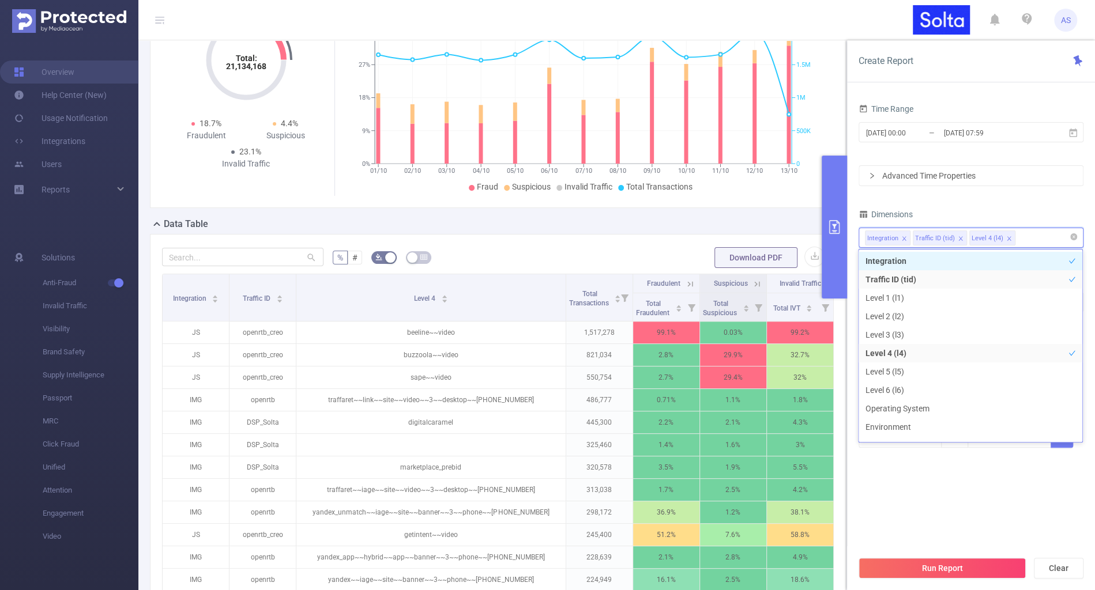
click at [1006, 236] on icon "icon: close" at bounding box center [1009, 239] width 6 height 6
click at [1014, 235] on div "Integration Traffic ID (tid)" at bounding box center [971, 237] width 212 height 19
click at [887, 330] on li "Level 3 (l3)" at bounding box center [970, 335] width 224 height 18
click at [897, 465] on div "Time Range [DATE] 00:00 _ [DATE] 07:59 Advanced Time Properties Dimensions Inte…" at bounding box center [970, 289] width 225 height 376
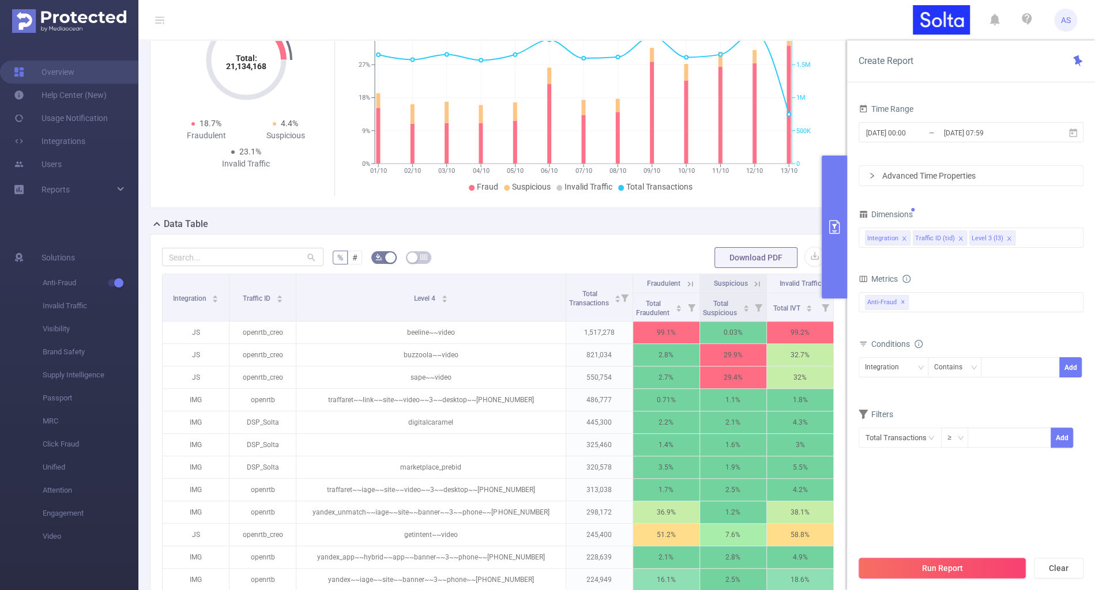
click at [903, 569] on button "Run Report" at bounding box center [941, 568] width 167 height 21
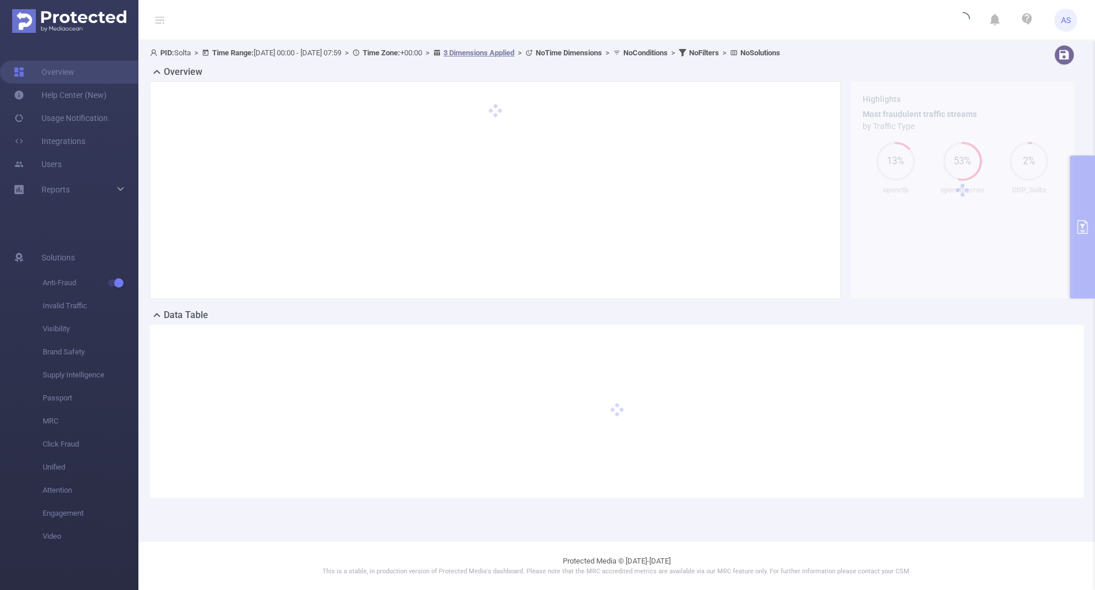
scroll to position [0, 0]
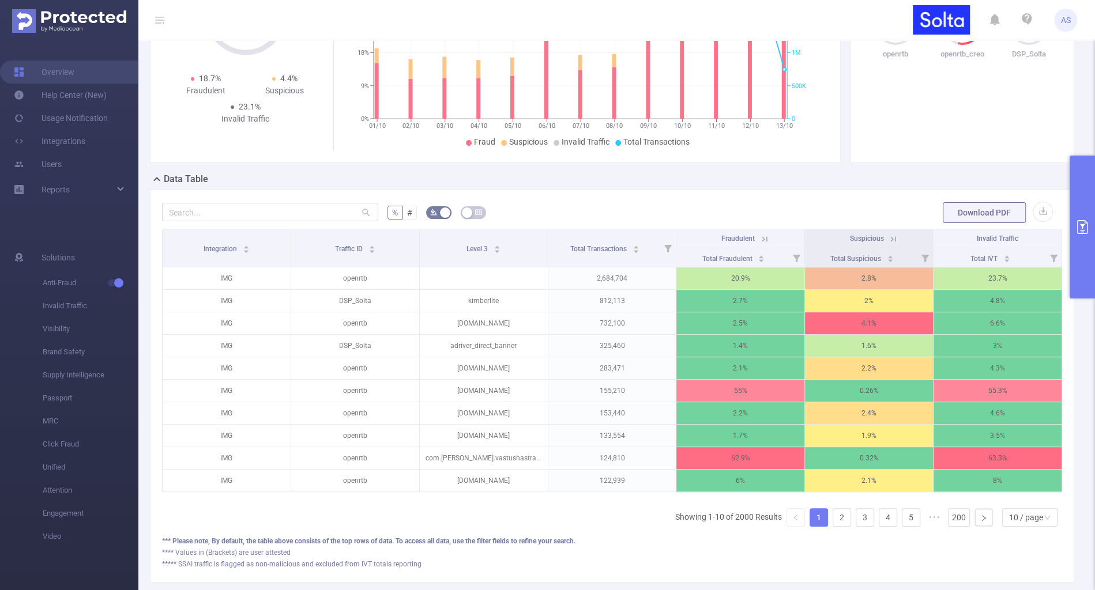
scroll to position [137, 0]
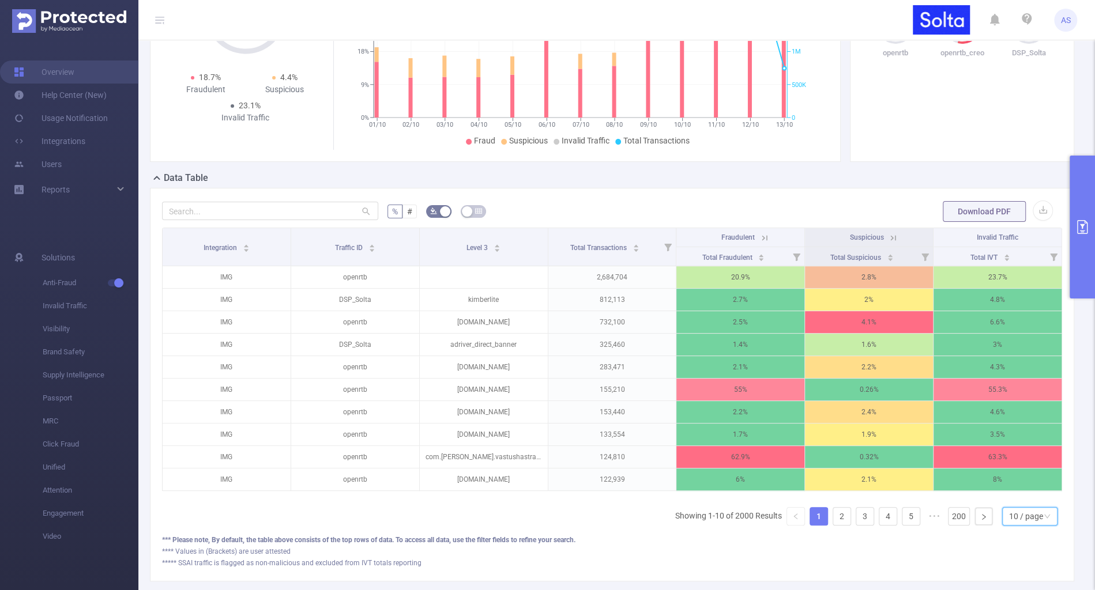
click at [1020, 509] on div "10 / page" at bounding box center [1026, 516] width 34 height 17
click at [1020, 491] on li "50 / page" at bounding box center [1030, 493] width 55 height 18
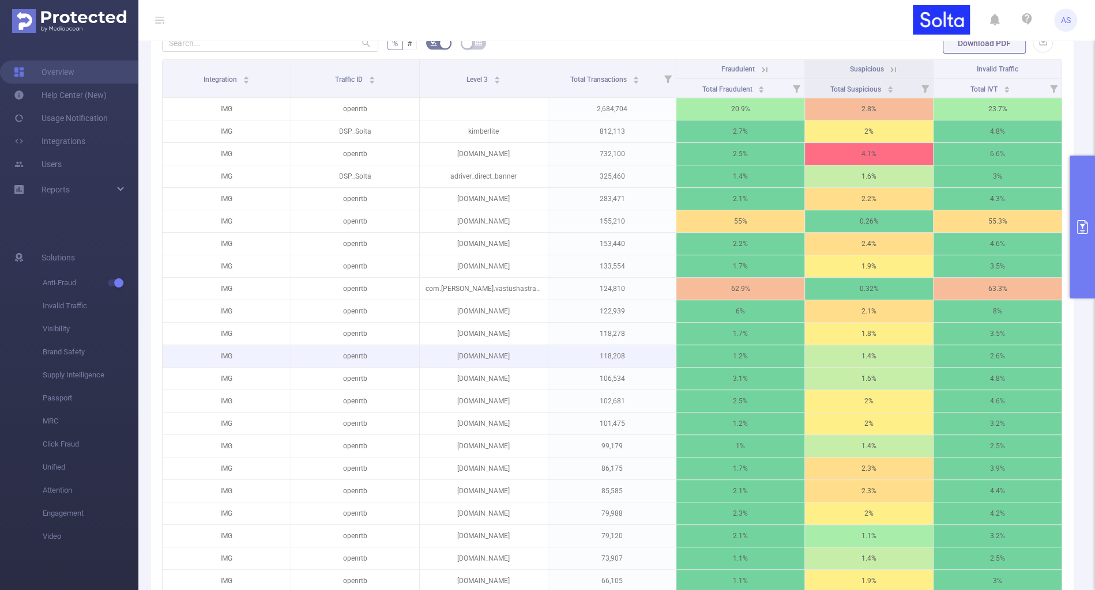
scroll to position [307, 0]
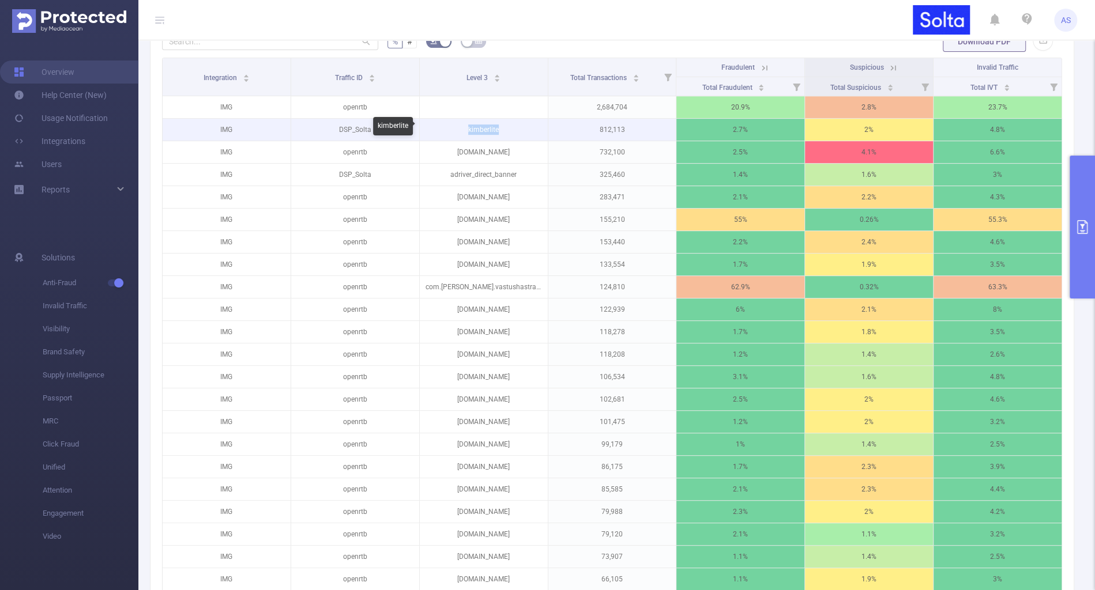
drag, startPoint x: 522, startPoint y: 129, endPoint x: 466, endPoint y: 127, distance: 55.9
click at [466, 127] on p "kimberlite" at bounding box center [484, 130] width 128 height 22
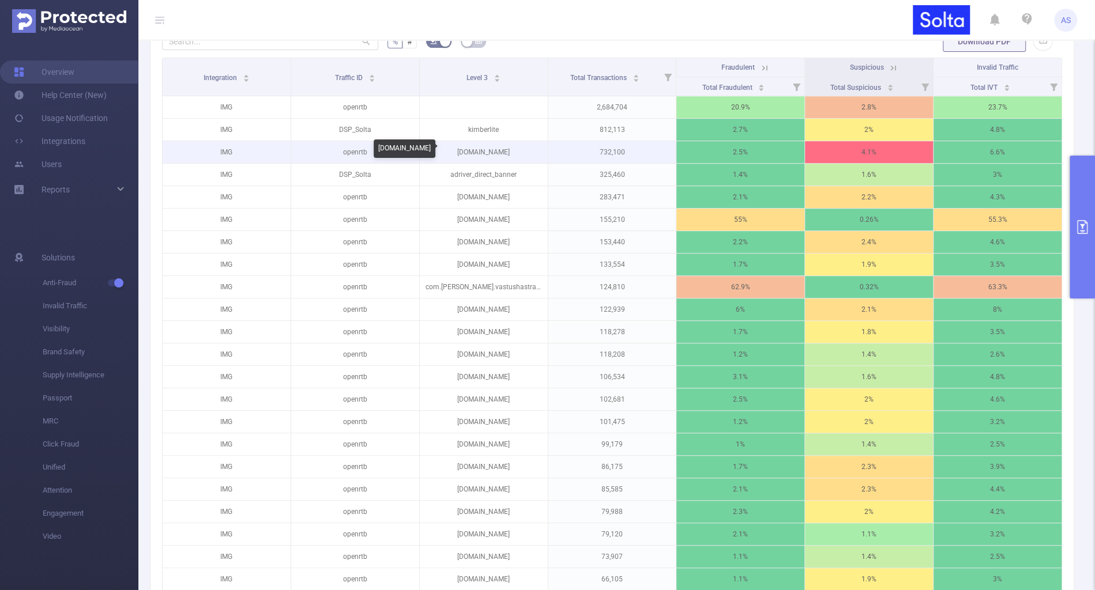
click at [483, 150] on p "[DOMAIN_NAME]" at bounding box center [484, 152] width 128 height 22
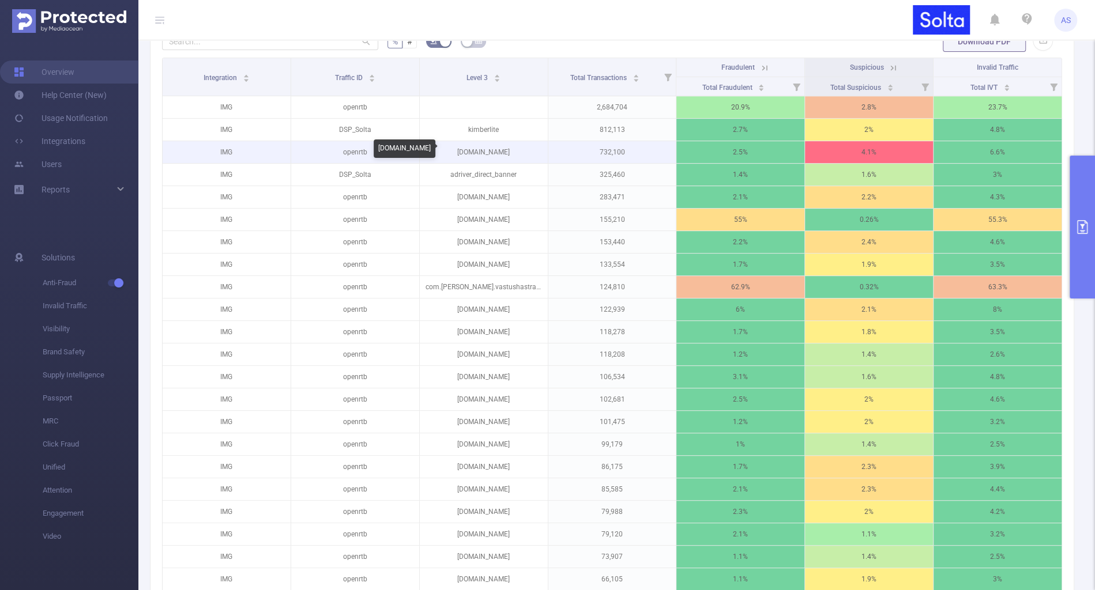
click at [483, 150] on p "[DOMAIN_NAME]" at bounding box center [484, 152] width 128 height 22
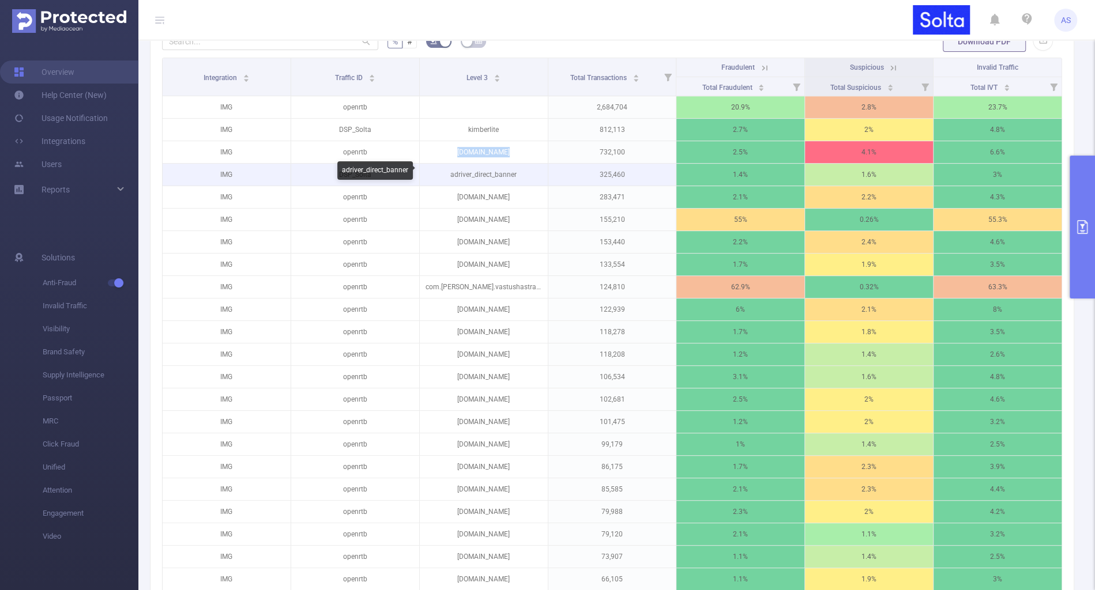
click at [466, 169] on p "adriver_direct_banner" at bounding box center [484, 175] width 128 height 22
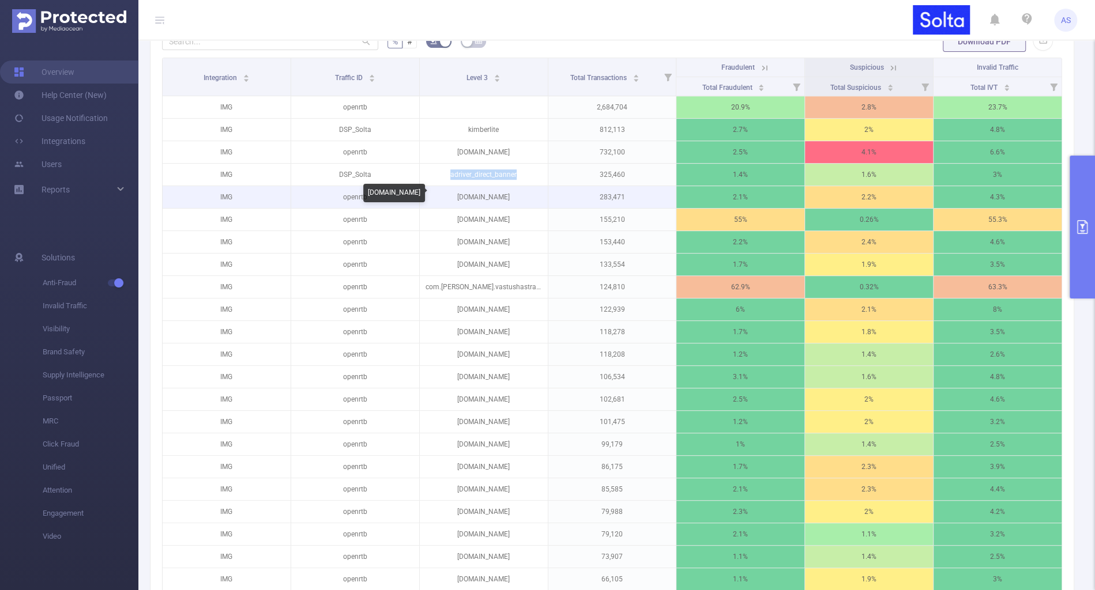
click at [481, 194] on p "[DOMAIN_NAME]" at bounding box center [484, 197] width 128 height 22
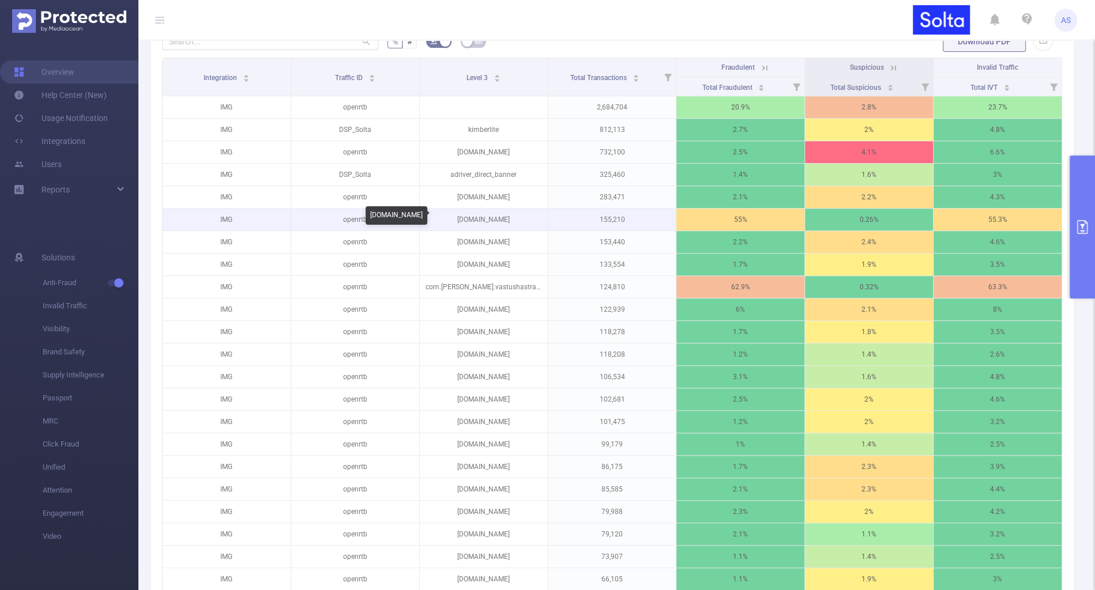
click at [486, 216] on p "[DOMAIN_NAME]" at bounding box center [484, 220] width 128 height 22
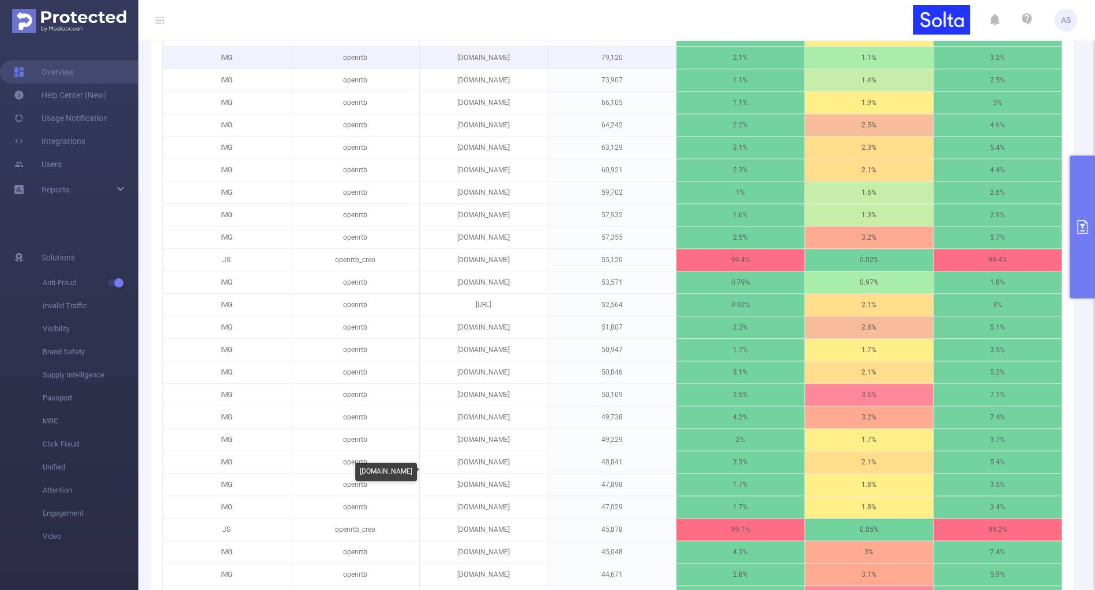
scroll to position [789, 0]
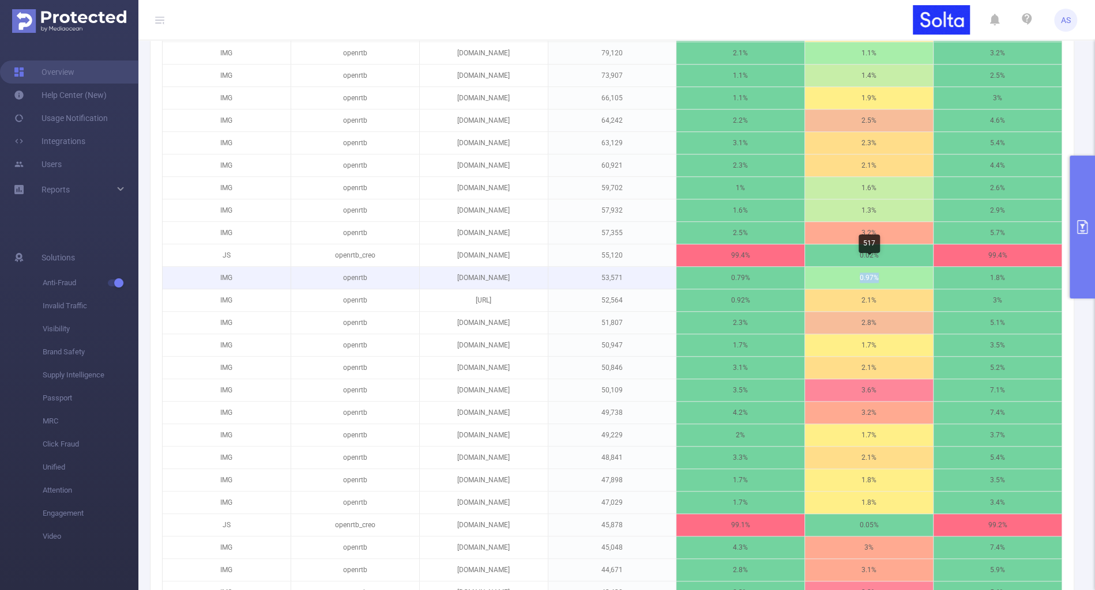
drag, startPoint x: 897, startPoint y: 271, endPoint x: 819, endPoint y: 270, distance: 77.8
click at [819, 271] on p "0.97%" at bounding box center [869, 278] width 128 height 22
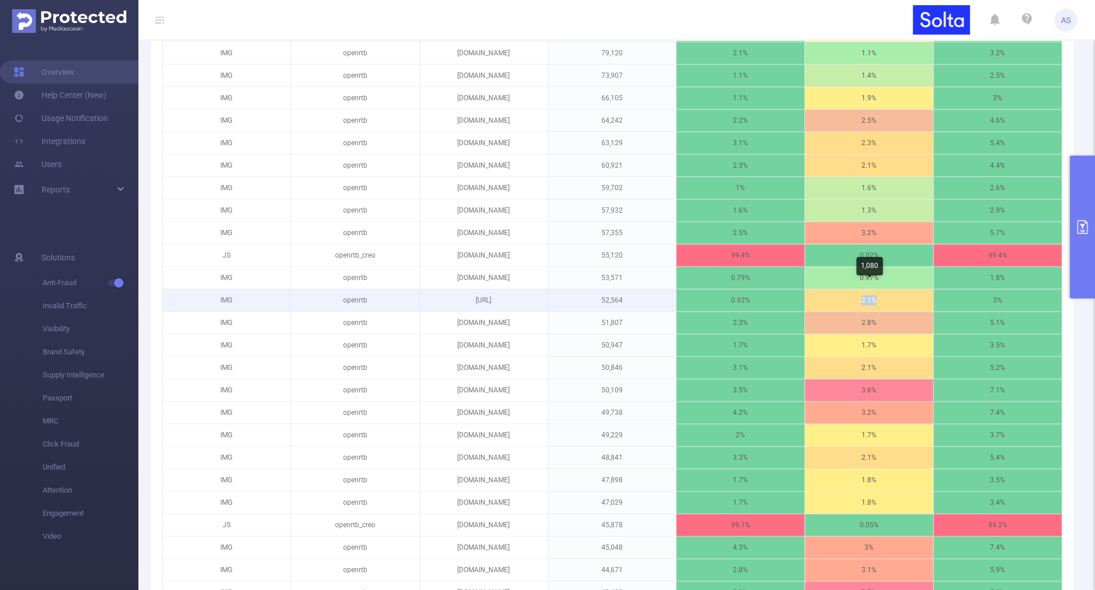
drag, startPoint x: 850, startPoint y: 295, endPoint x: 911, endPoint y: 296, distance: 61.7
click at [911, 296] on p "2.1%" at bounding box center [869, 300] width 128 height 22
click at [994, 253] on div "938" at bounding box center [997, 246] width 21 height 23
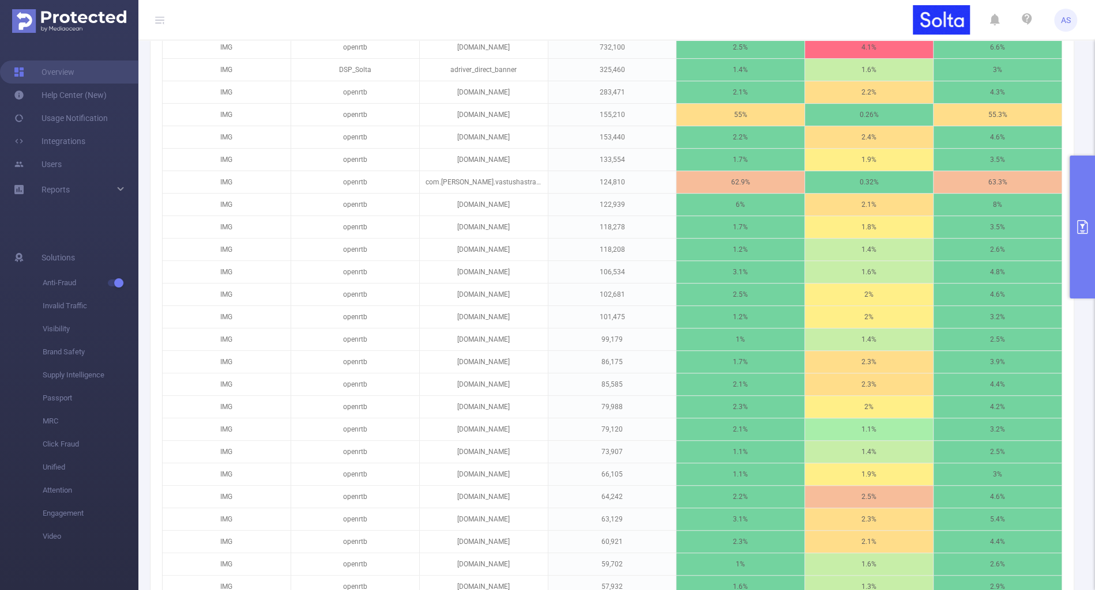
scroll to position [0, 0]
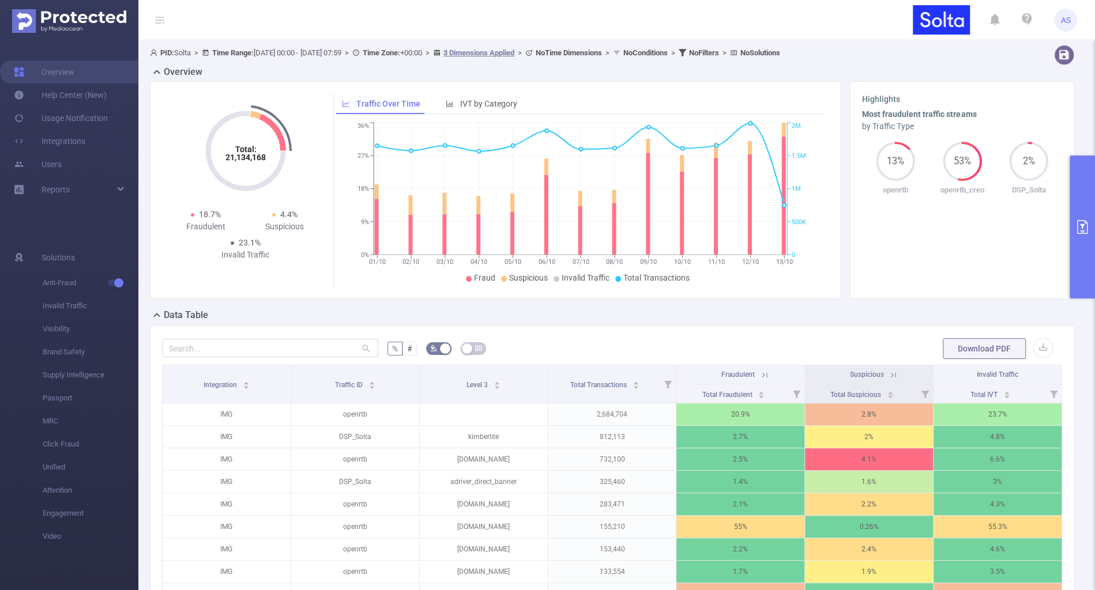
click at [604, 304] on div "Total: 21,134,168 Total: 21,134,168 18.7% Fraudulent 4.4% Suspicious 23.1% Inva…" at bounding box center [611, 194] width 933 height 227
